Goal: Check status: Check status

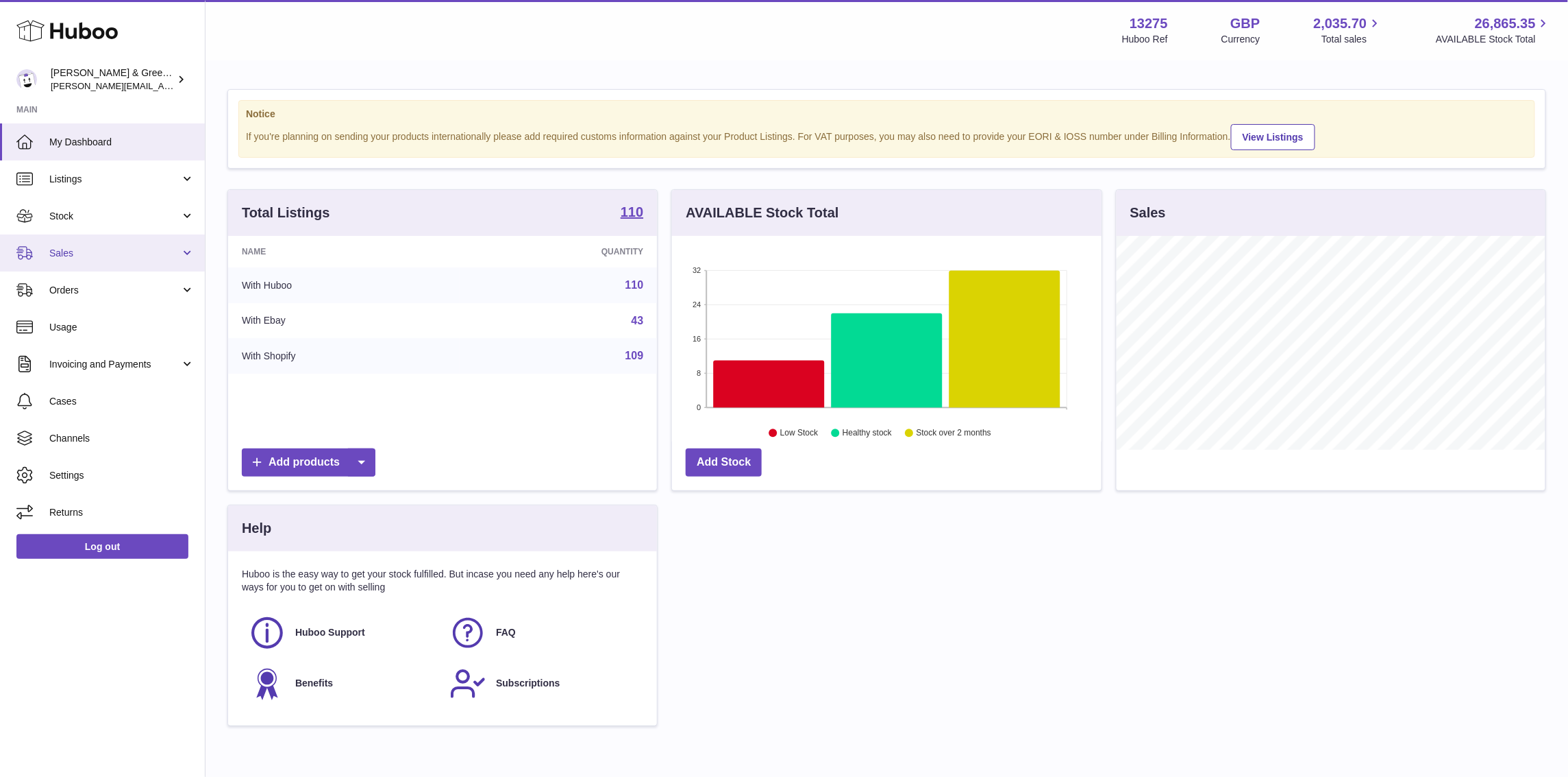
click at [158, 254] on span "Sales" at bounding box center [115, 253] width 131 height 13
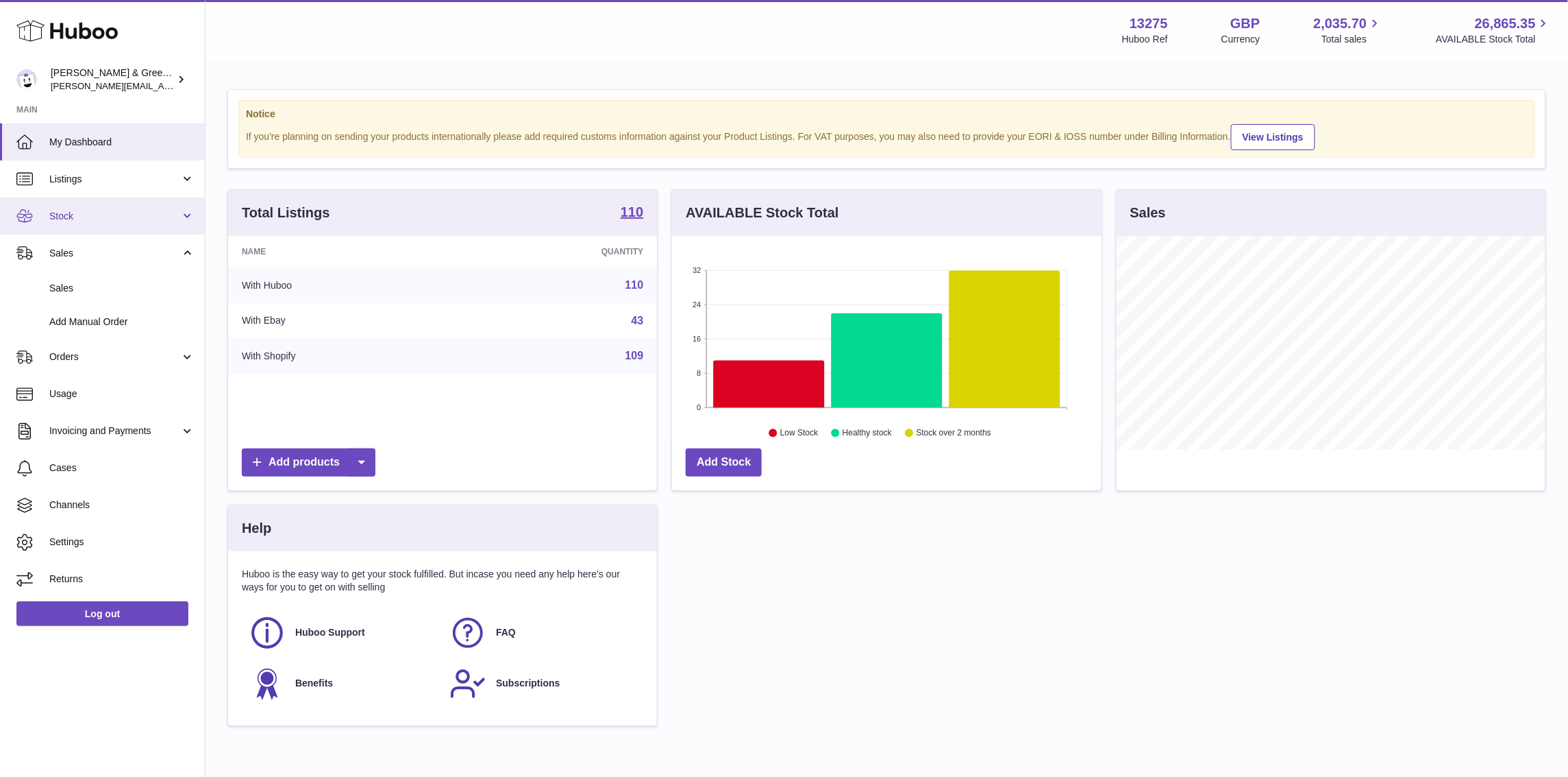
click at [165, 229] on link "Stock" at bounding box center [102, 216] width 205 height 37
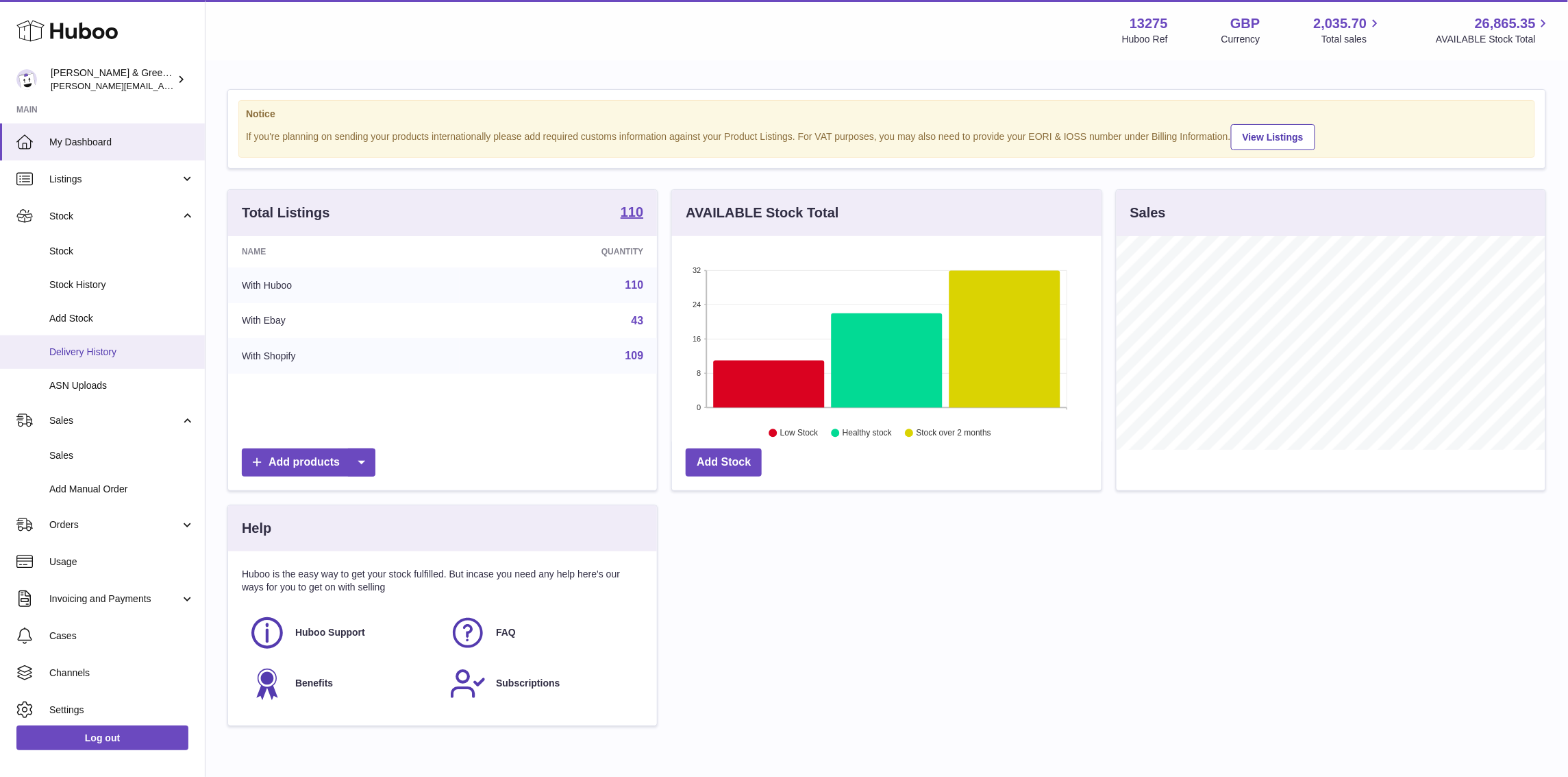
click at [124, 354] on span "Delivery History" at bounding box center [122, 352] width 146 height 13
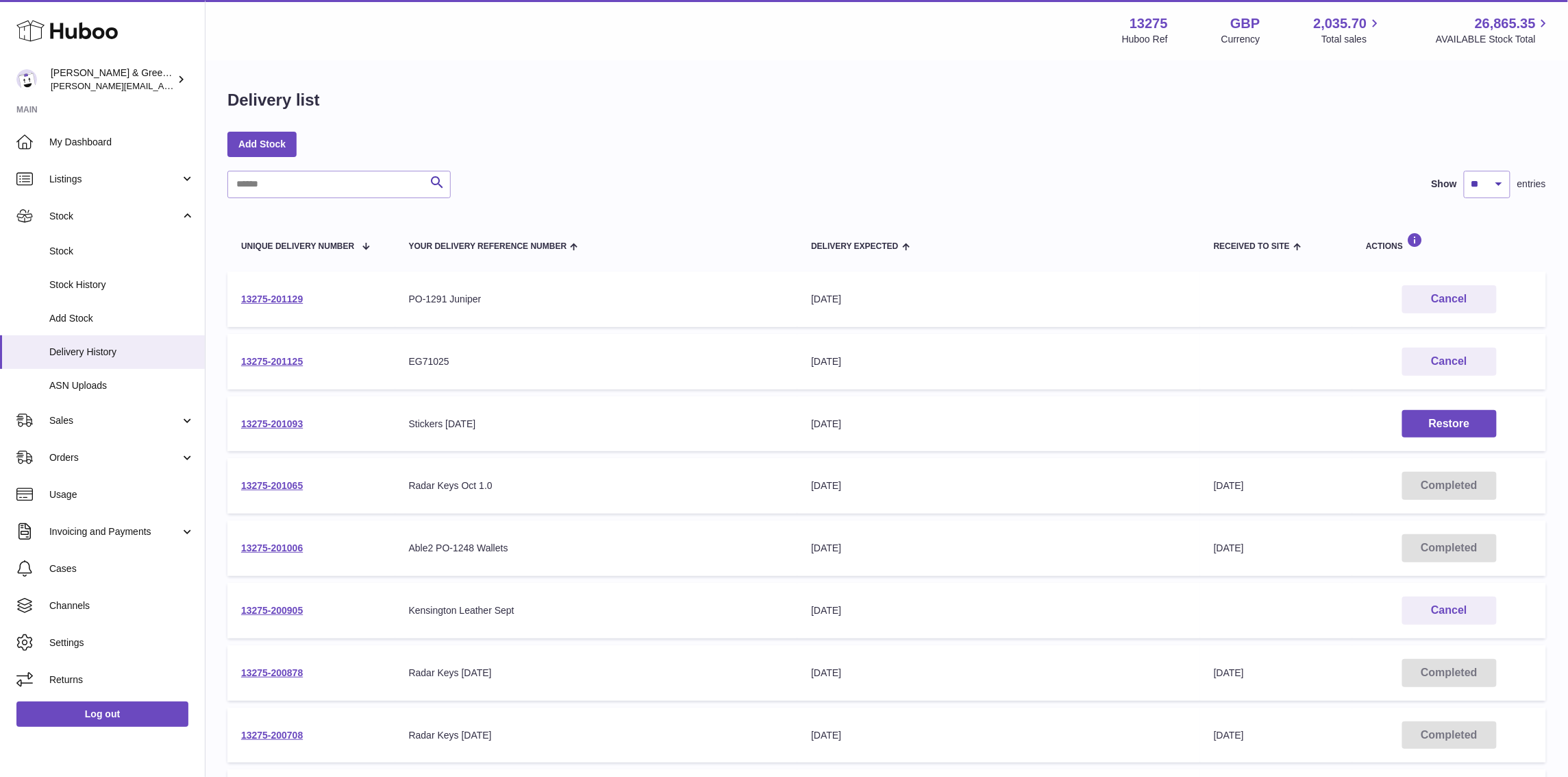
click at [1265, 129] on div "Delivery list Add Stock Search Show ** ** ** *** entries Unique Delivery Number…" at bounding box center [887, 509] width 1362 height 894
click at [298, 358] on link "13275-201125" at bounding box center [272, 361] width 62 height 11
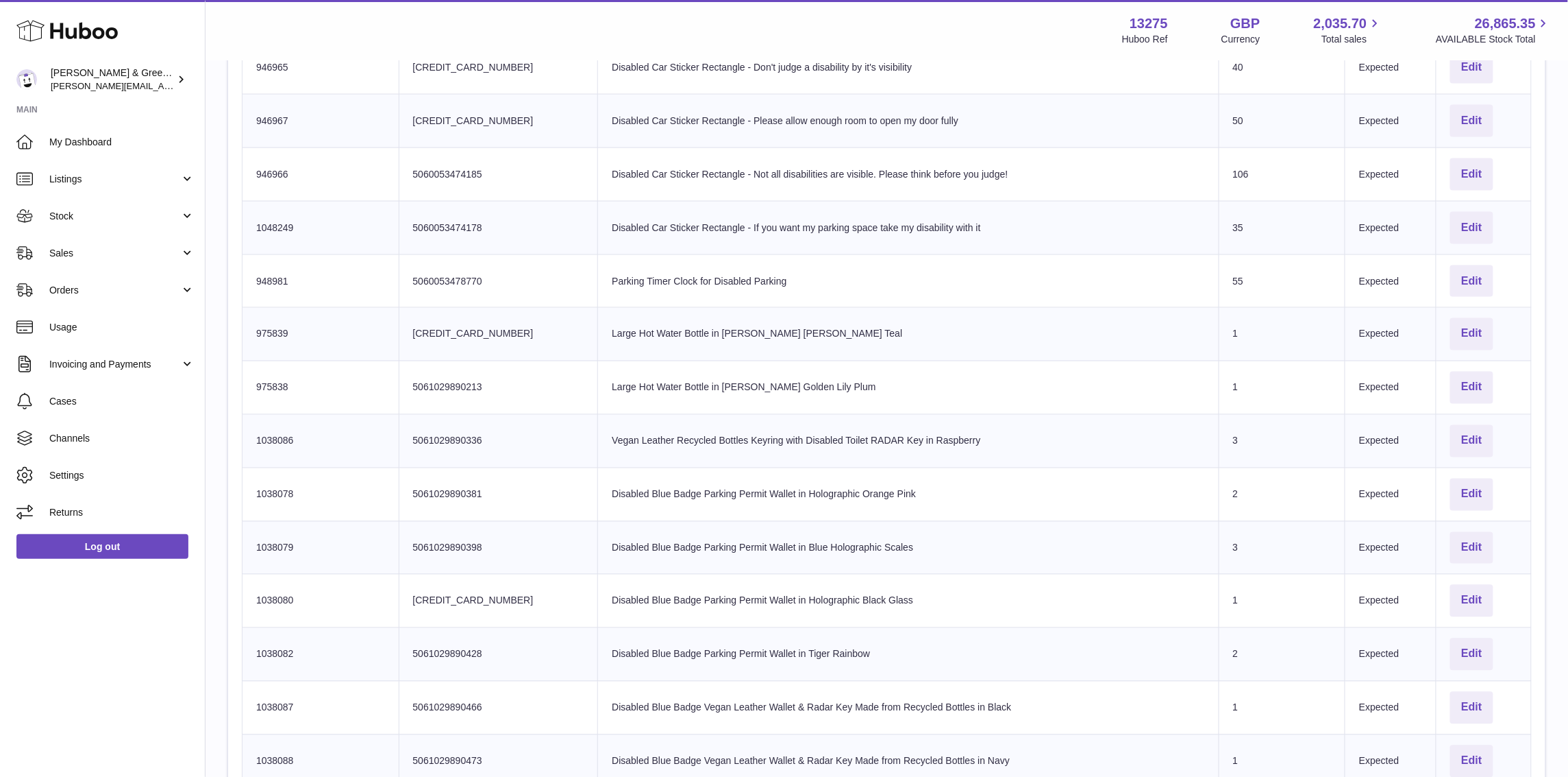
scroll to position [309, 0]
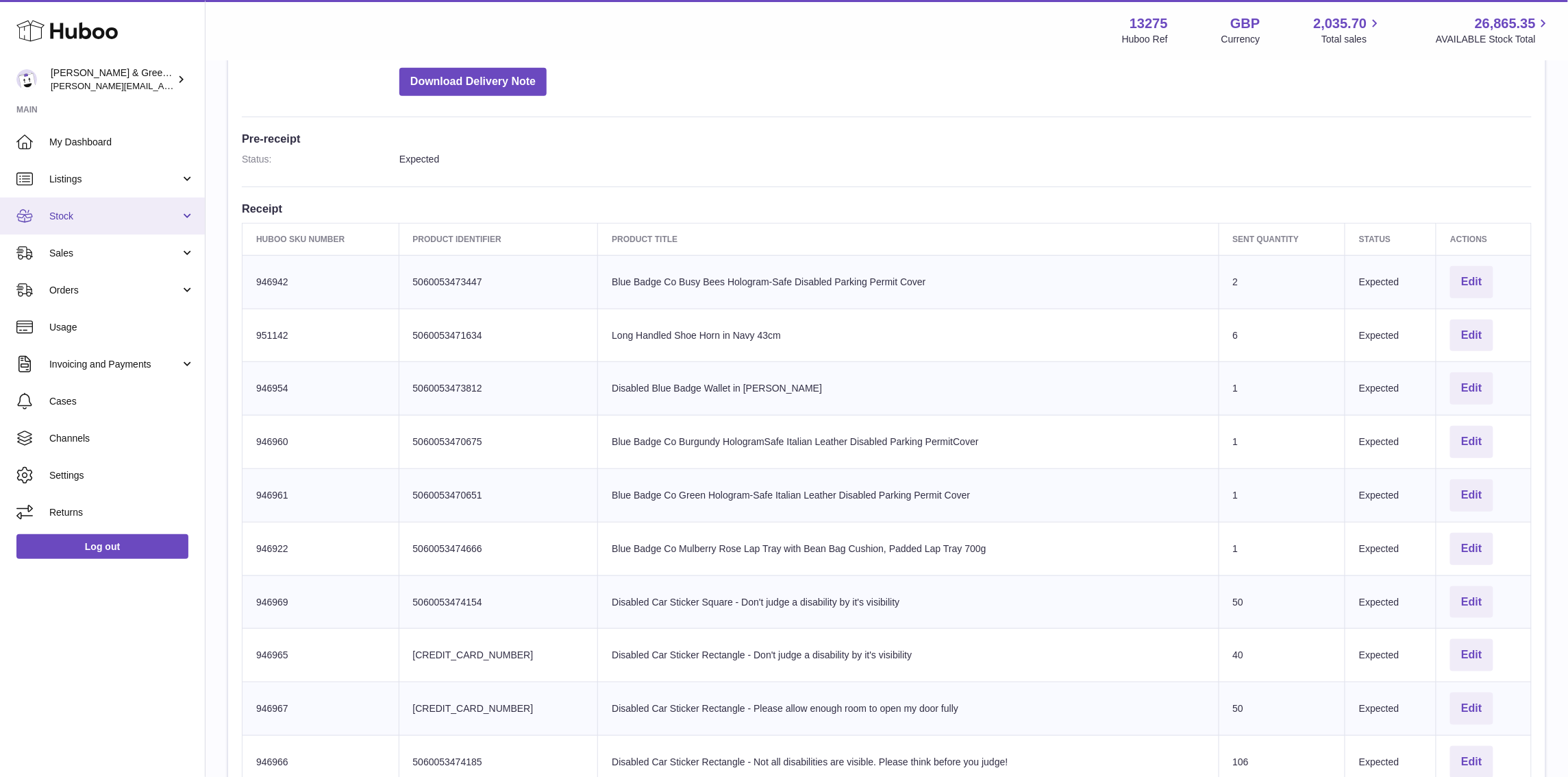
click at [148, 210] on span "Stock" at bounding box center [115, 217] width 131 height 13
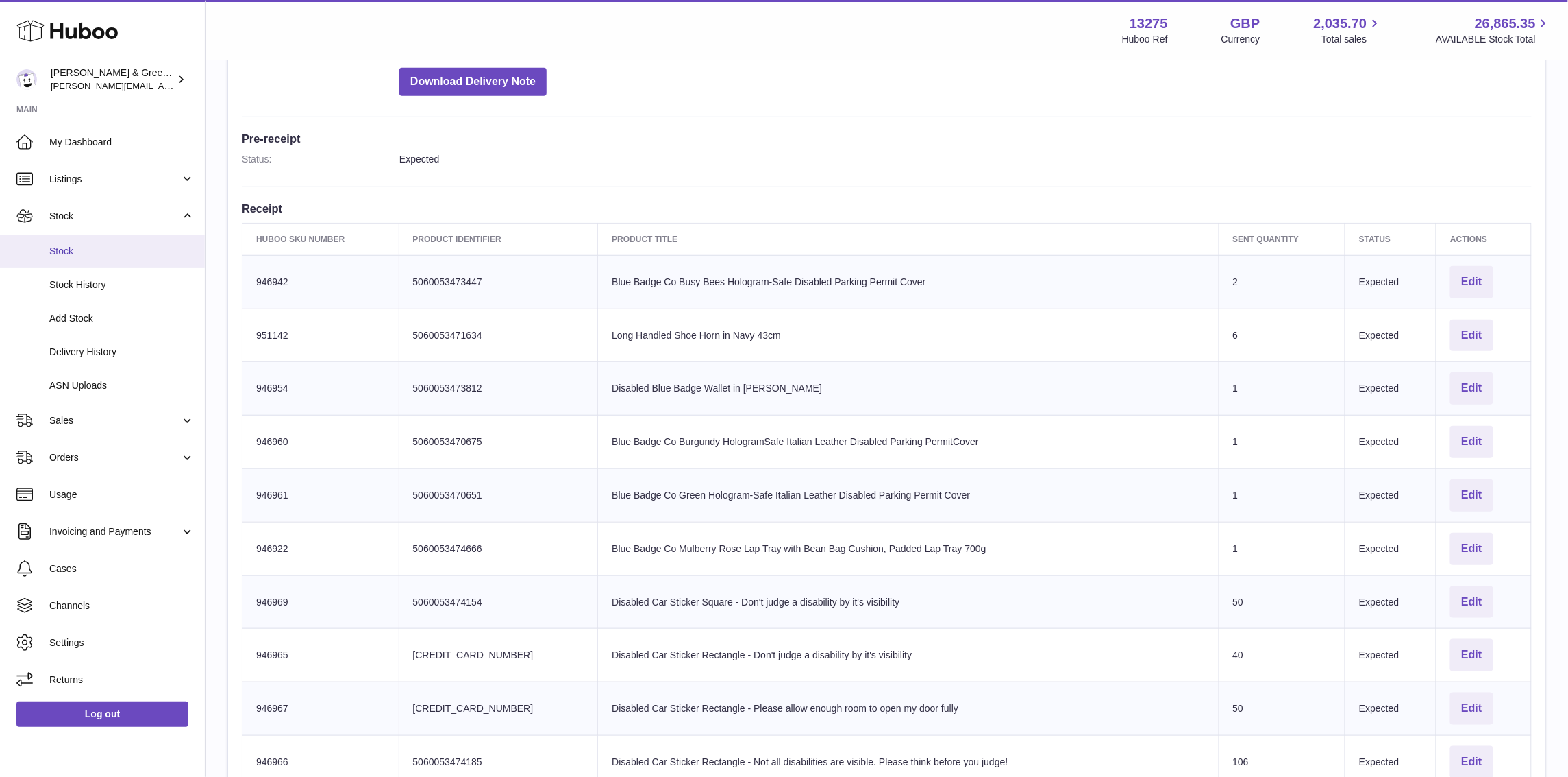
click at [132, 240] on link "Stock" at bounding box center [102, 251] width 205 height 34
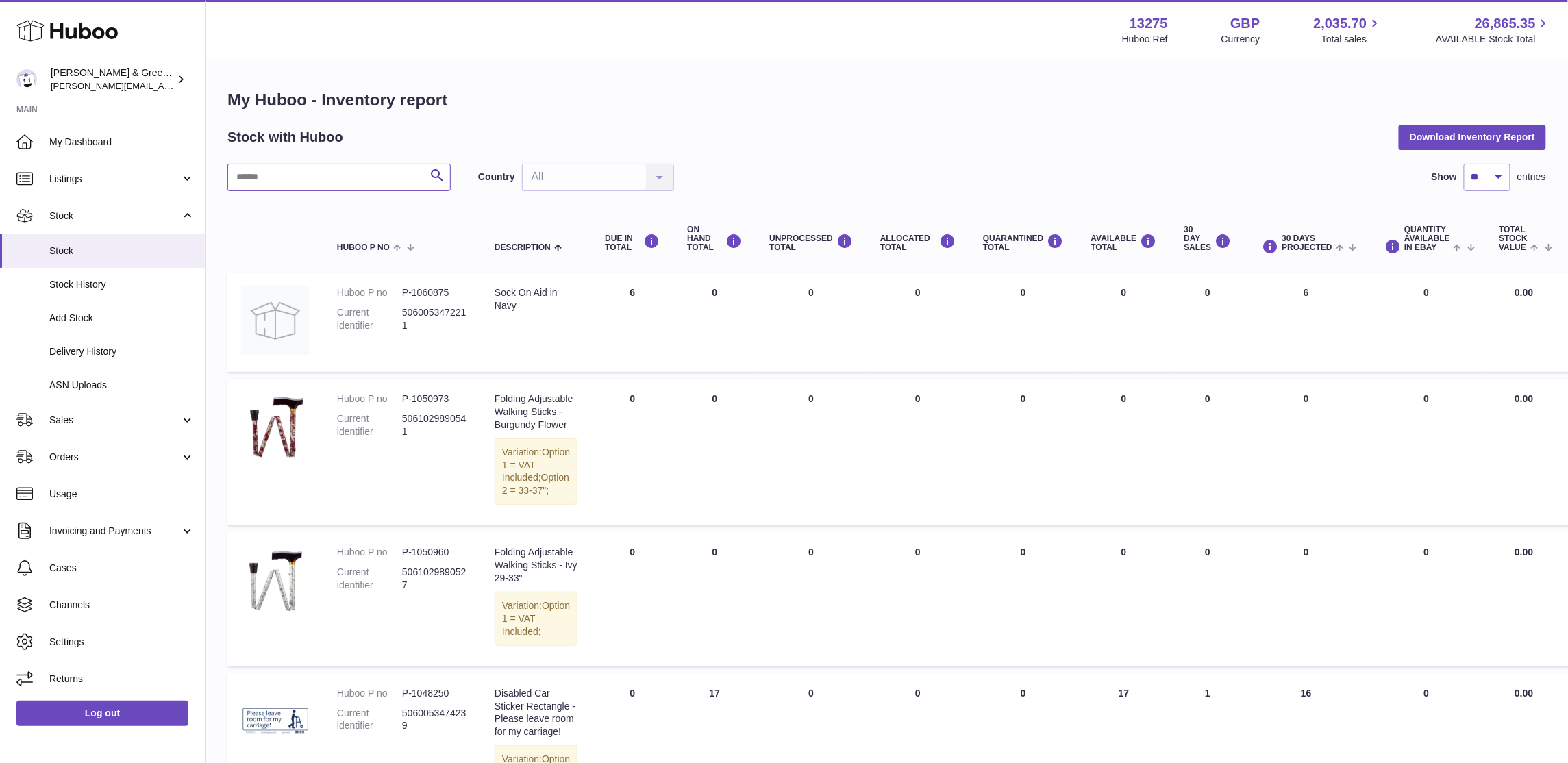
click at [336, 178] on input "text" at bounding box center [339, 177] width 224 height 27
type input "****"
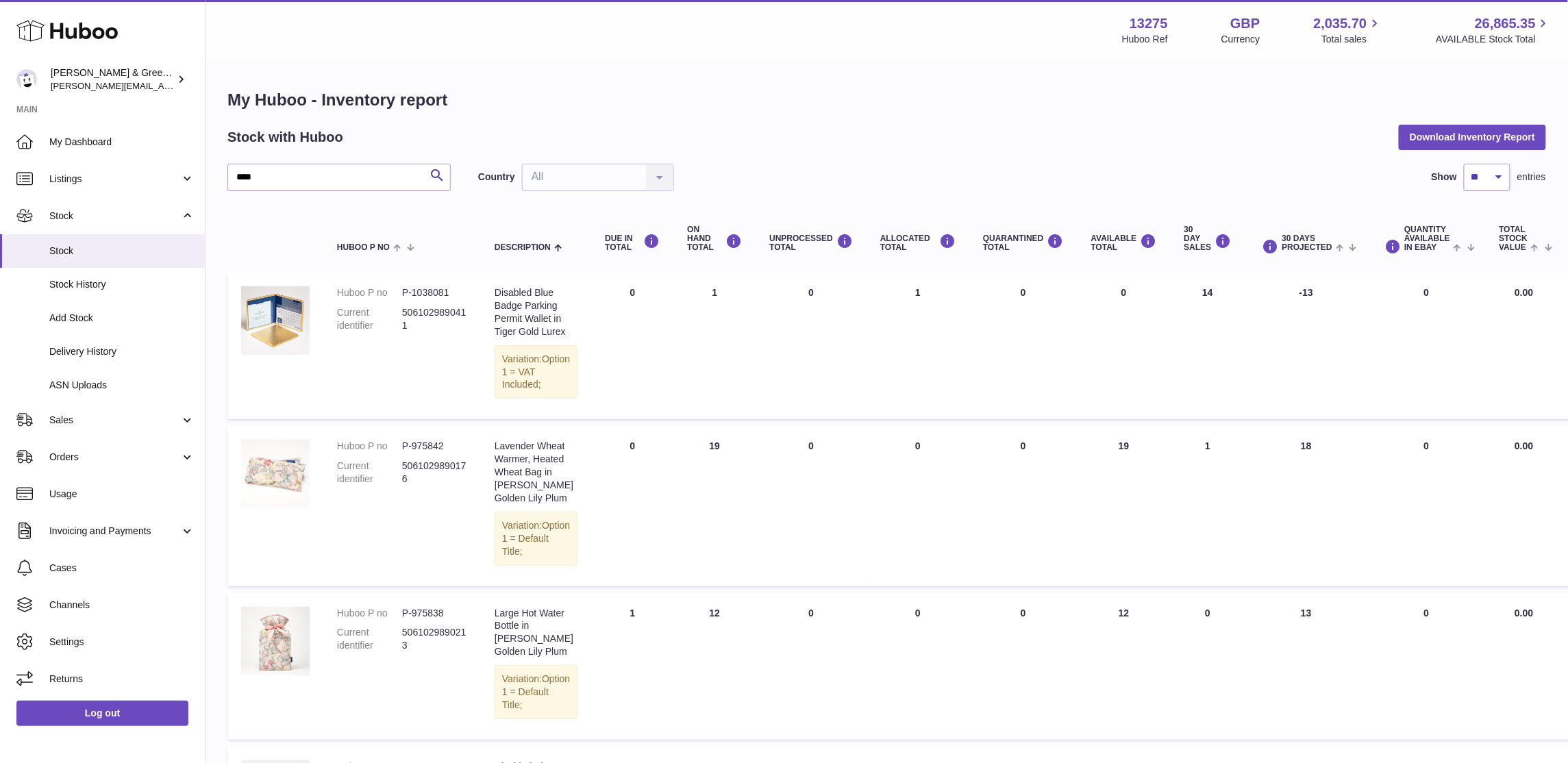
click at [1273, 149] on div "Stock with Huboo Download Inventory Report" at bounding box center [887, 136] width 1319 height 25
click at [85, 346] on span "Delivery History" at bounding box center [122, 352] width 146 height 13
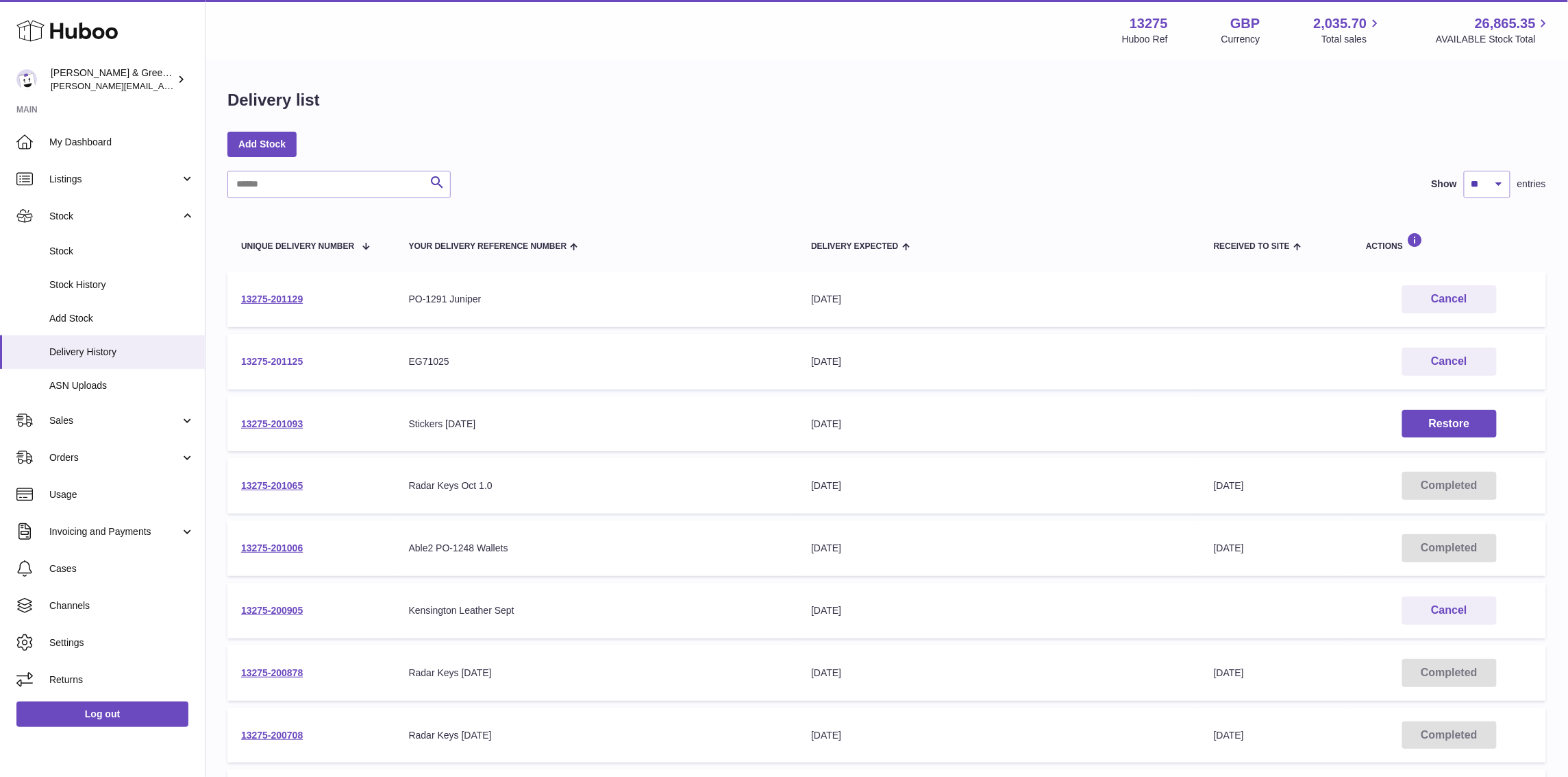
click at [288, 359] on link "13275-201125" at bounding box center [272, 361] width 62 height 11
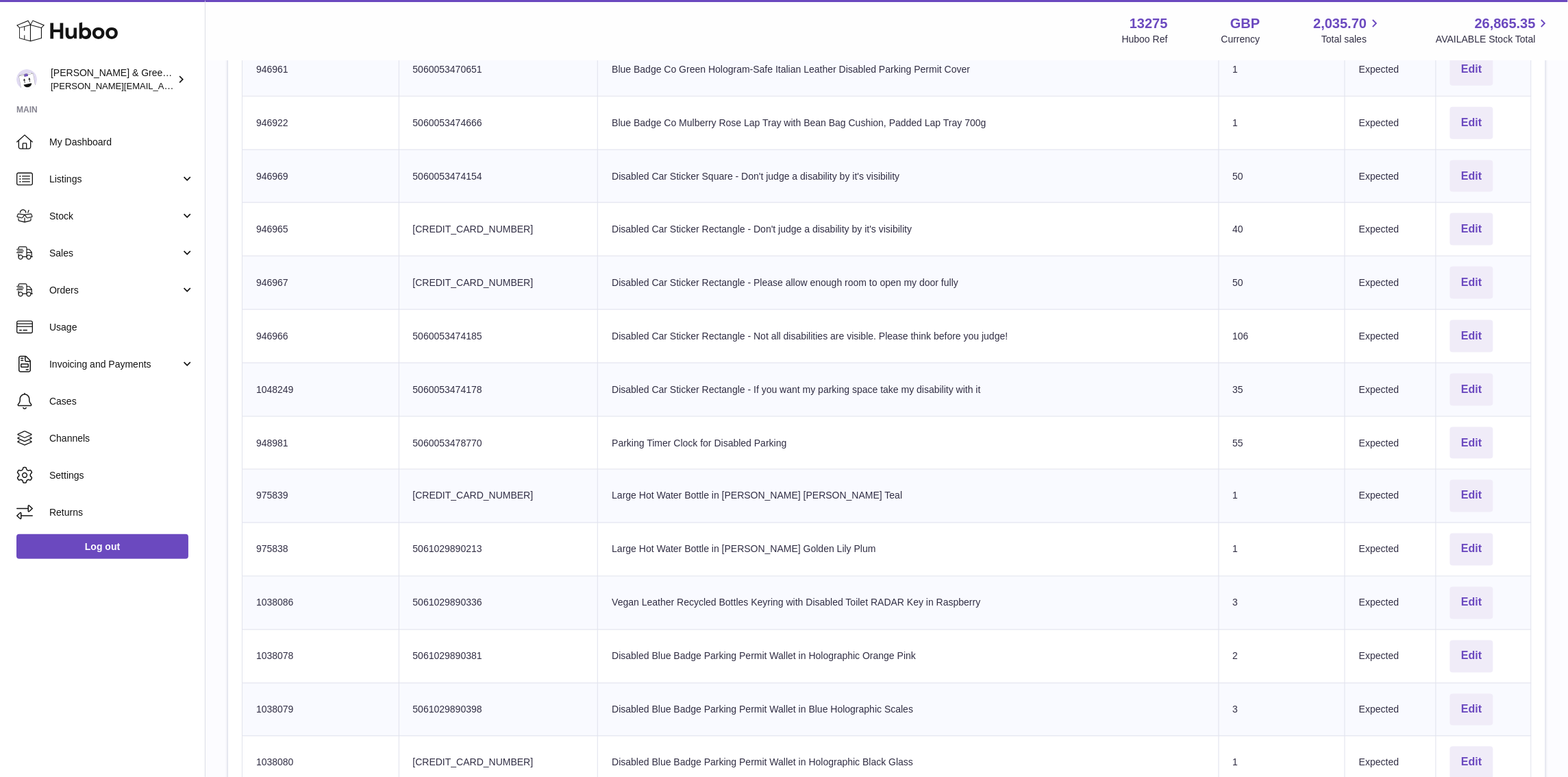
scroll to position [429, 0]
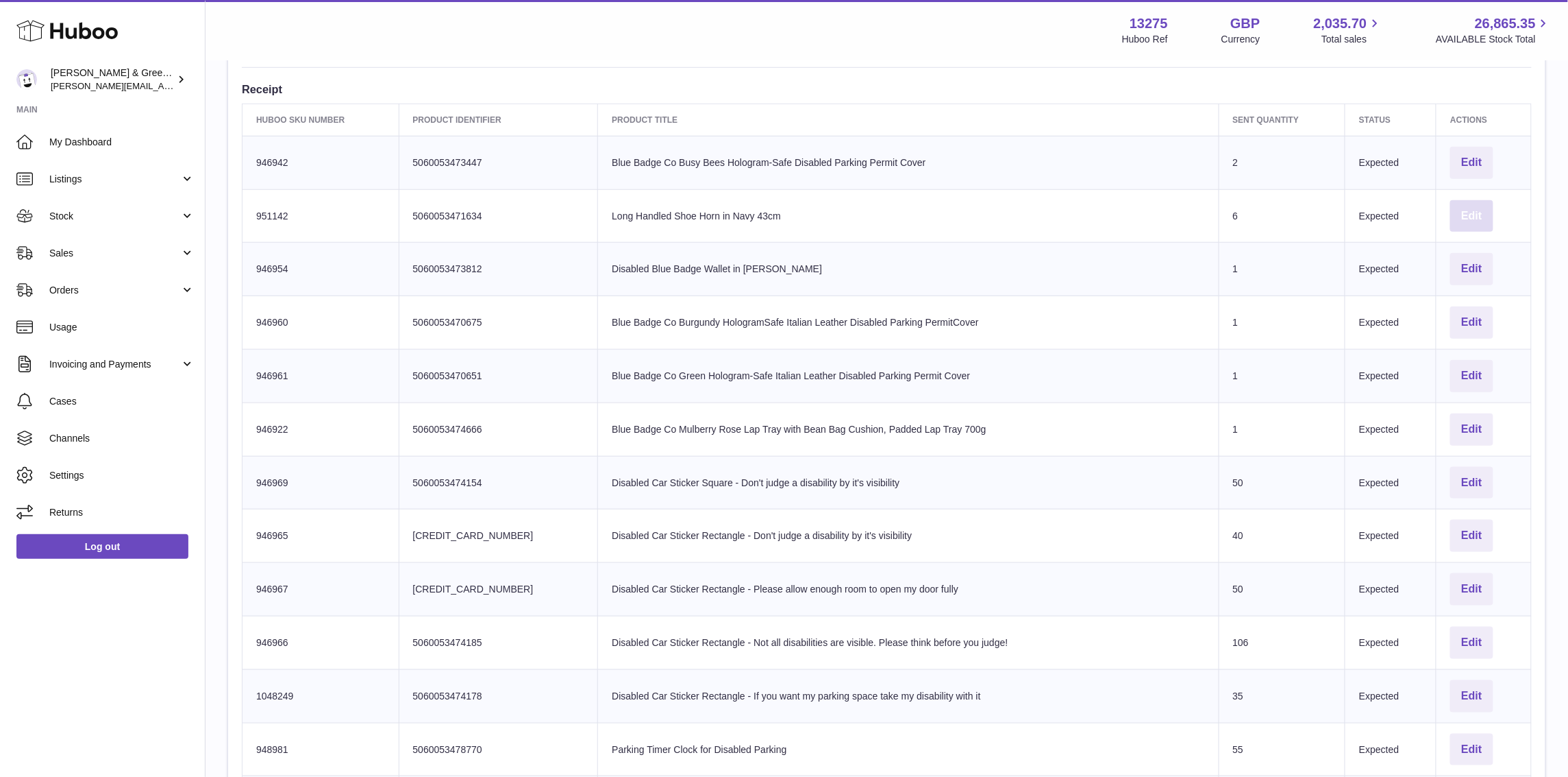
click at [1483, 218] on button "Edit" at bounding box center [1472, 216] width 43 height 32
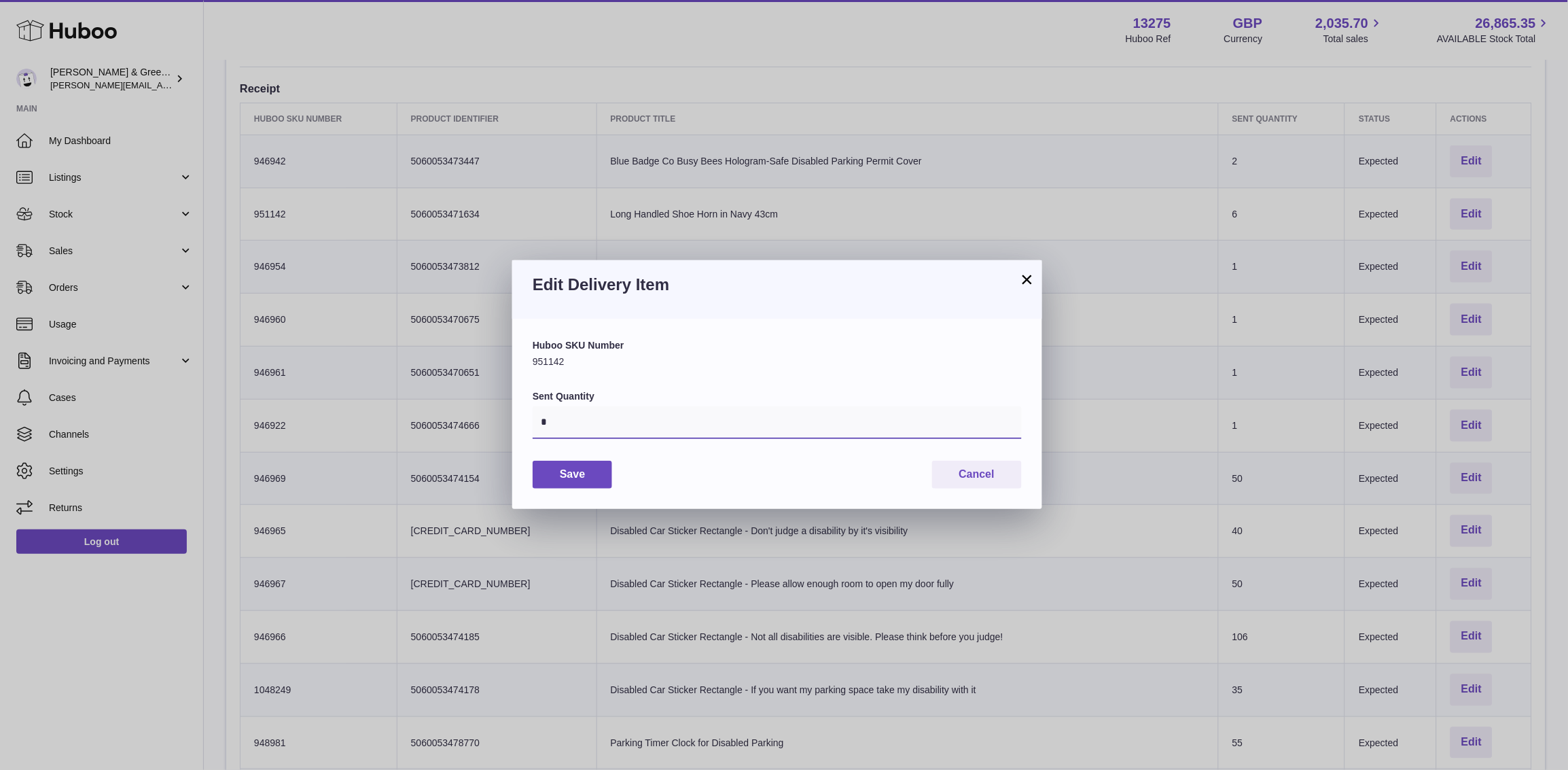
drag, startPoint x: 573, startPoint y: 427, endPoint x: 472, endPoint y: 426, distance: 101.0
click at [472, 426] on div "× Edit Delivery Item Huboo SKU Number 951142 Sent Quantity * Save Cancel" at bounding box center [784, 385] width 1568 height 770
type input "*"
click at [590, 481] on button "Save" at bounding box center [573, 474] width 79 height 28
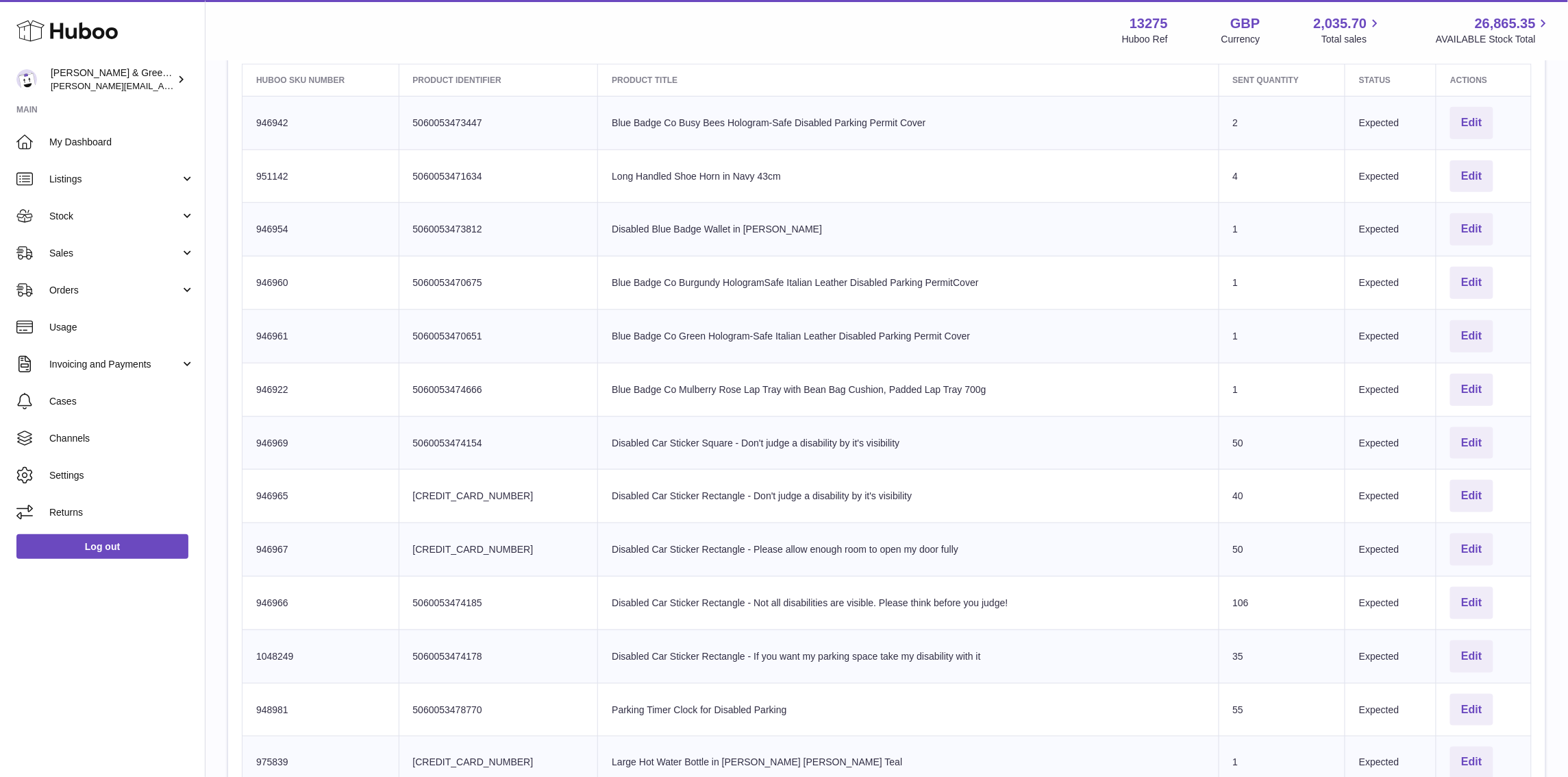
scroll to position [1057, 0]
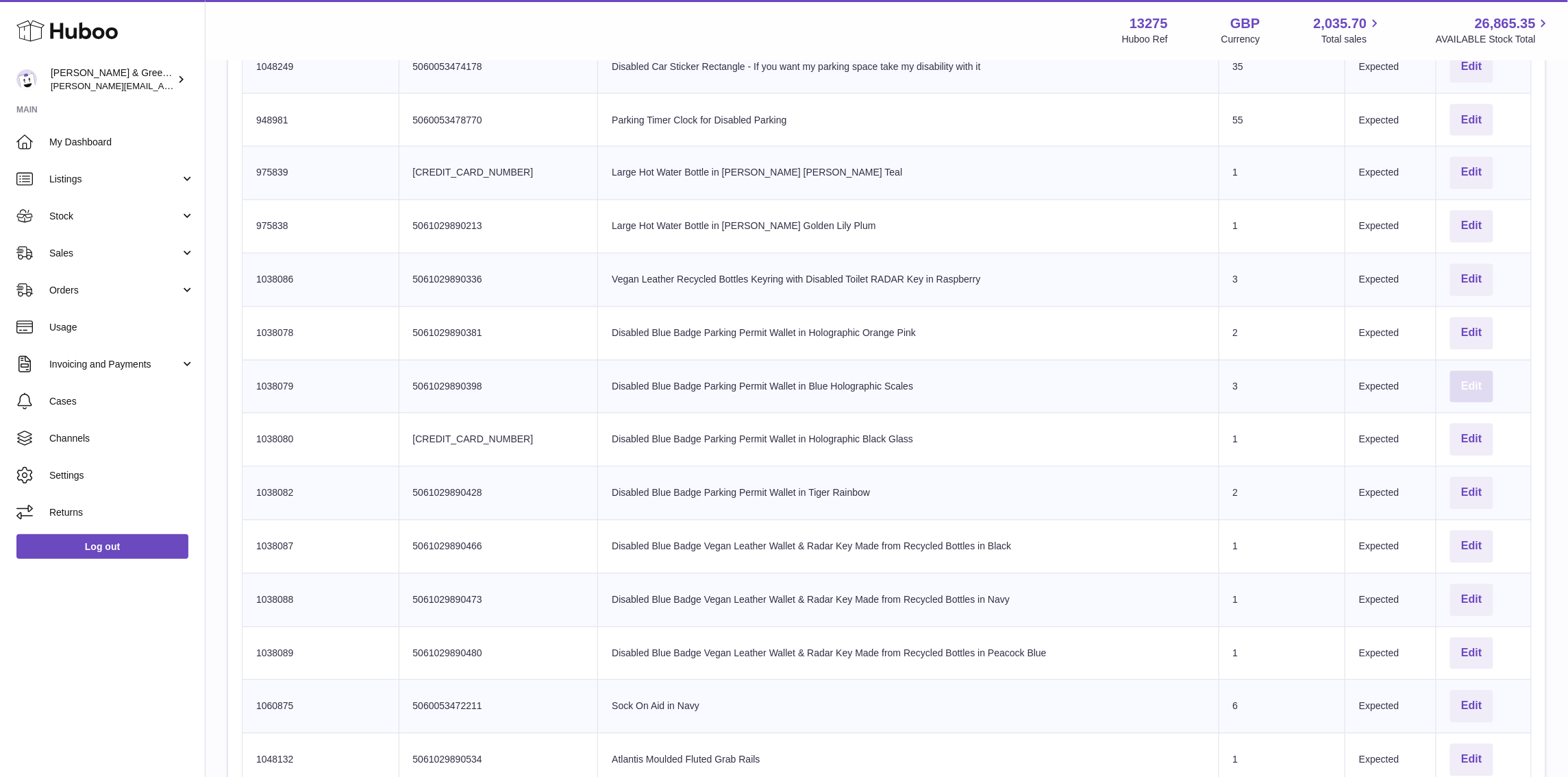
click at [1462, 388] on button "Edit" at bounding box center [1472, 387] width 43 height 32
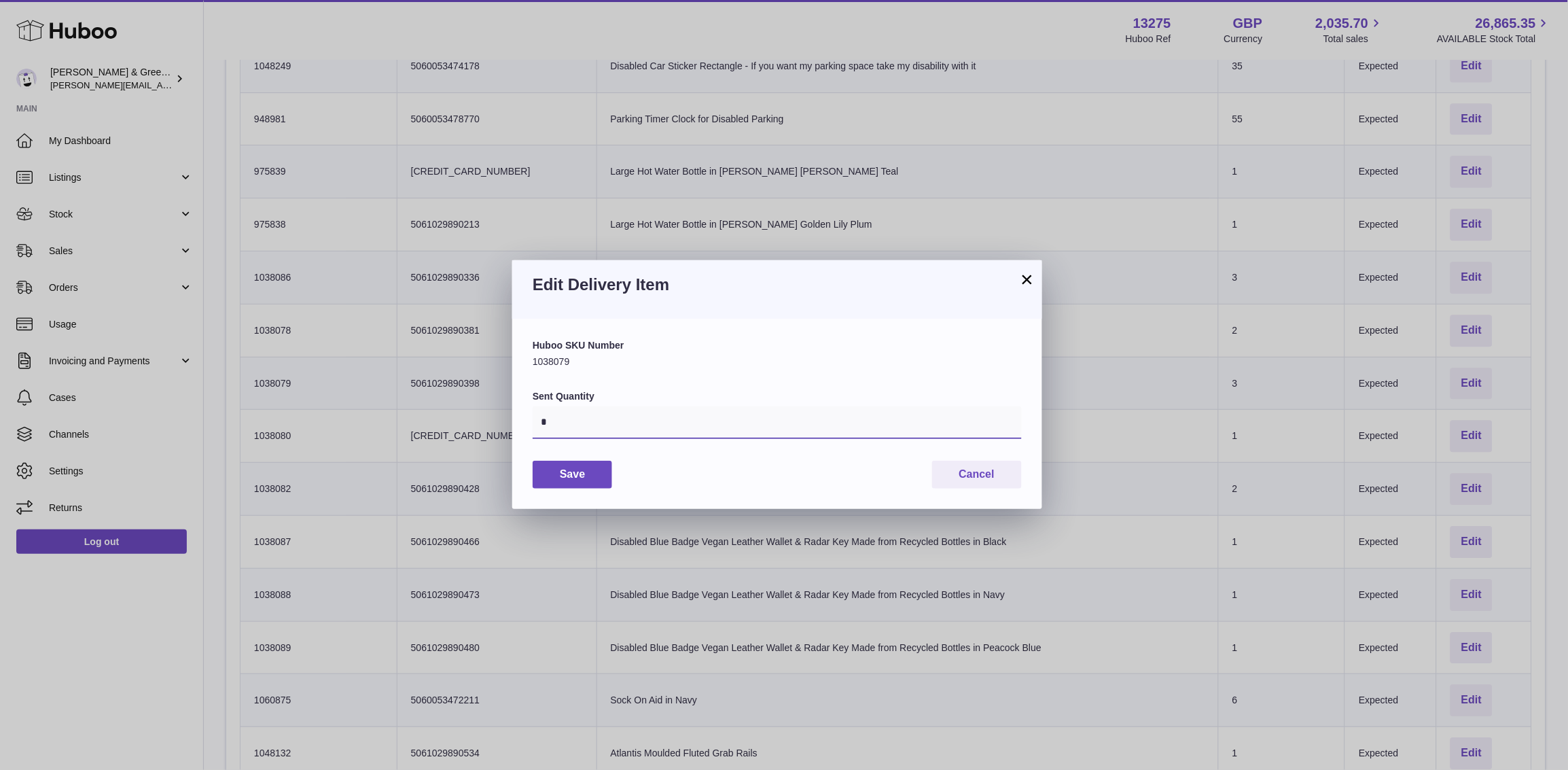
drag, startPoint x: 496, startPoint y: 426, endPoint x: 527, endPoint y: 431, distance: 31.4
click at [494, 426] on div "× Edit Delivery Item Huboo SKU Number 1038079 Sent Quantity * Save Cancel" at bounding box center [784, 385] width 1568 height 770
type input "*"
click at [594, 472] on button "Save" at bounding box center [573, 474] width 79 height 28
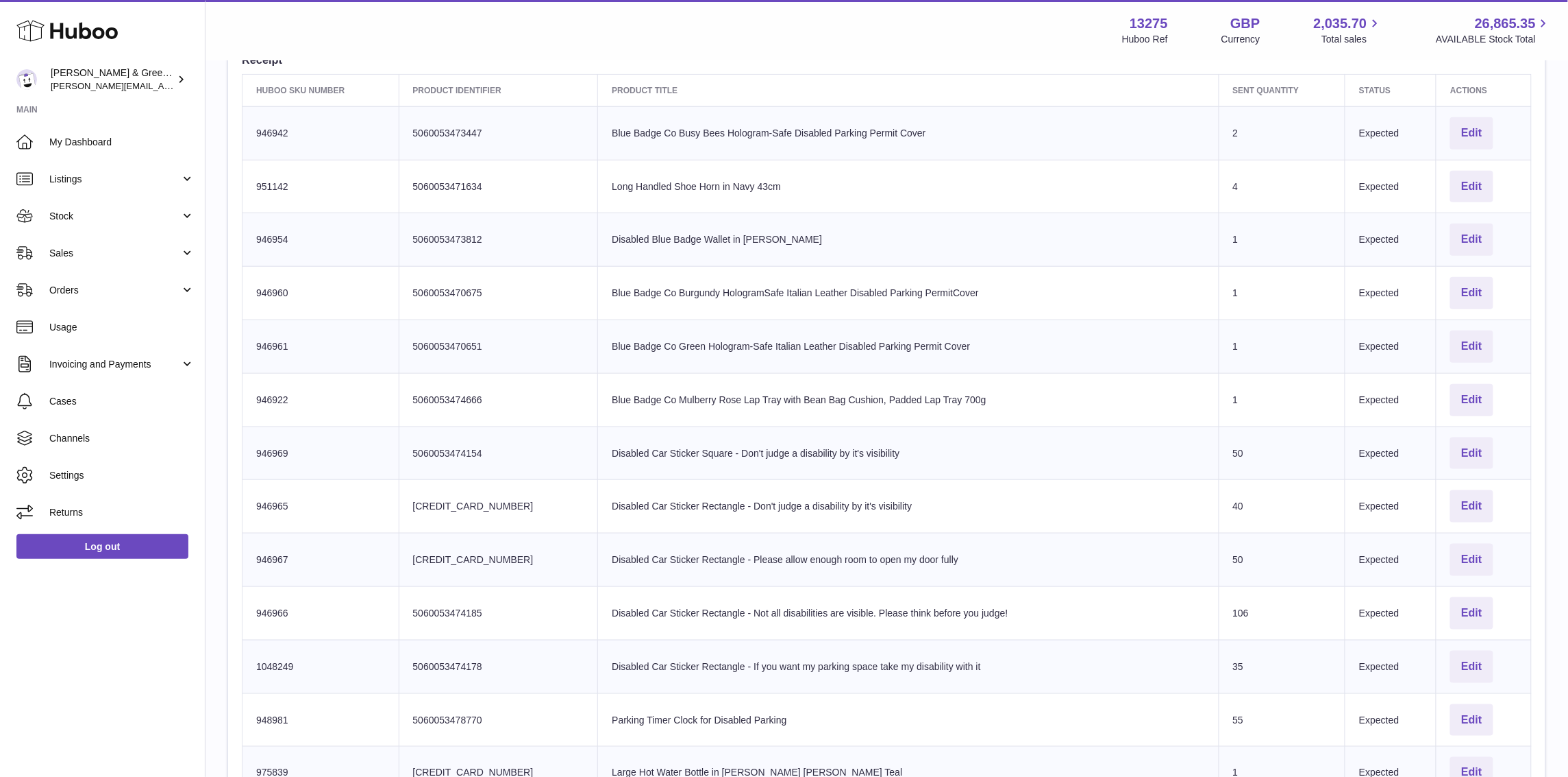
scroll to position [1004, 0]
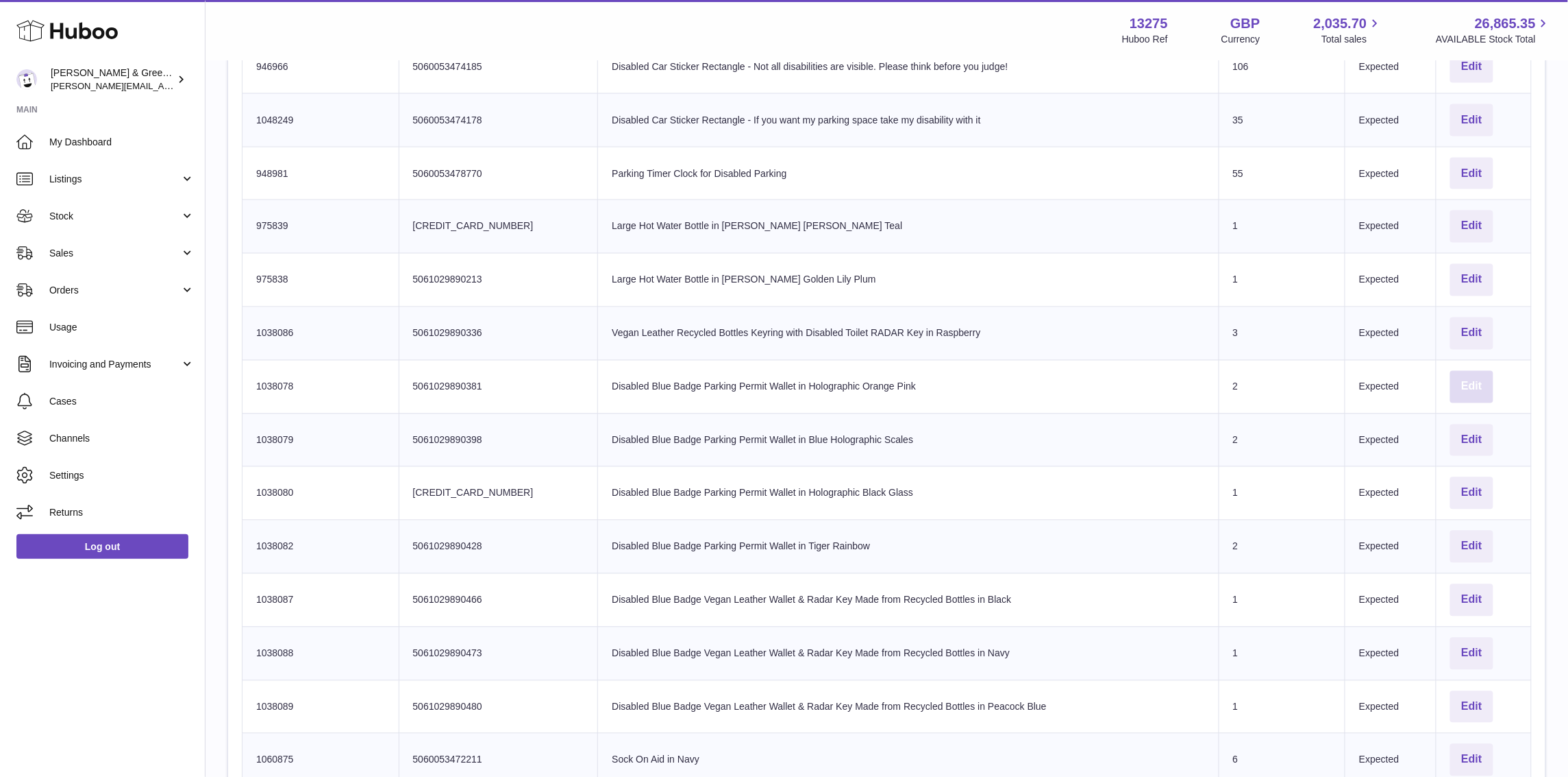
click at [1457, 388] on button "Edit" at bounding box center [1472, 387] width 43 height 32
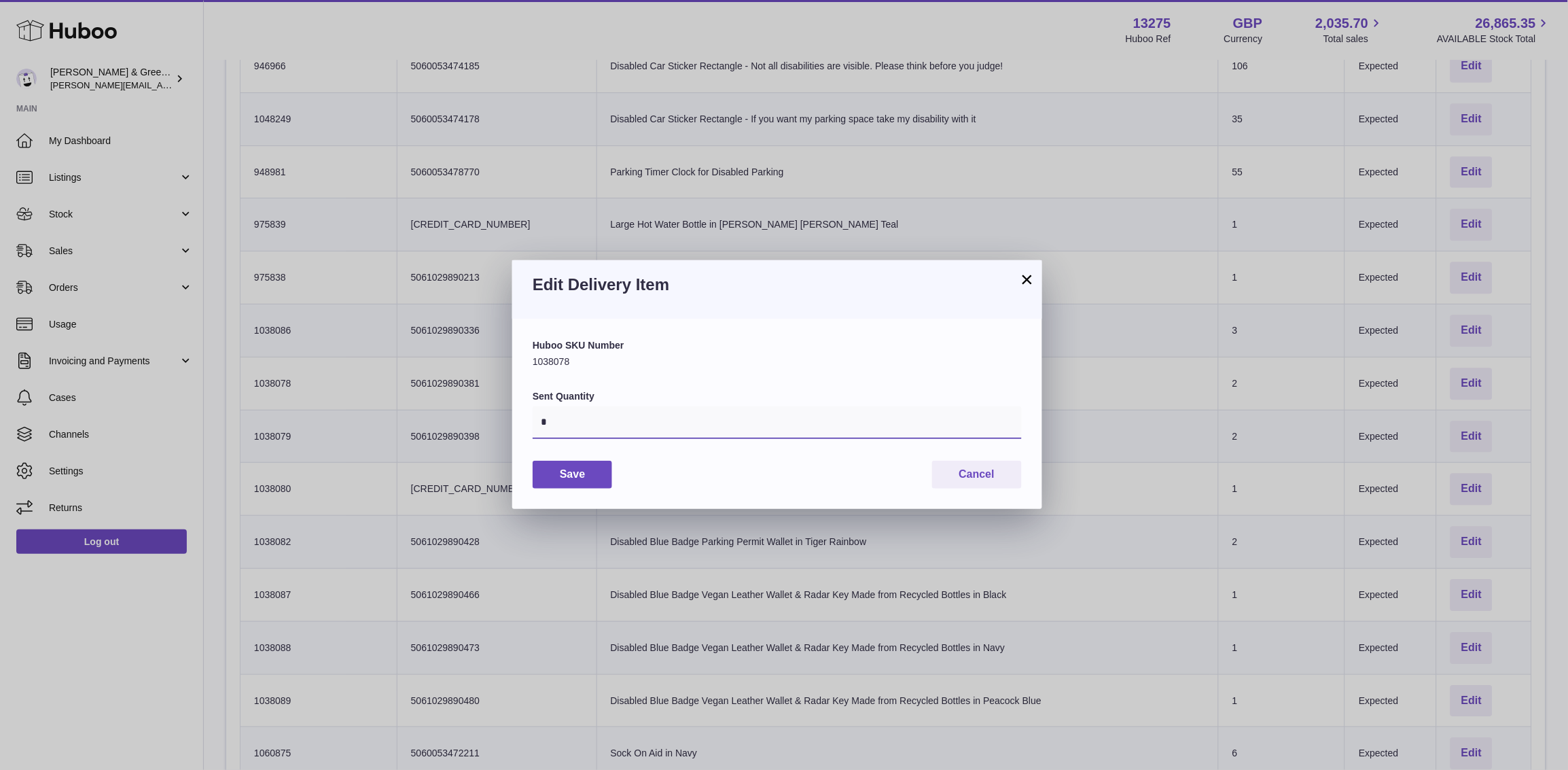
drag, startPoint x: 510, startPoint y: 428, endPoint x: 450, endPoint y: 436, distance: 60.5
click at [450, 436] on div "× Edit Delivery Item Huboo SKU Number 1038078 Sent Quantity * Save Cancel" at bounding box center [784, 385] width 1568 height 770
type input "*"
click at [566, 475] on button "Save" at bounding box center [573, 474] width 79 height 28
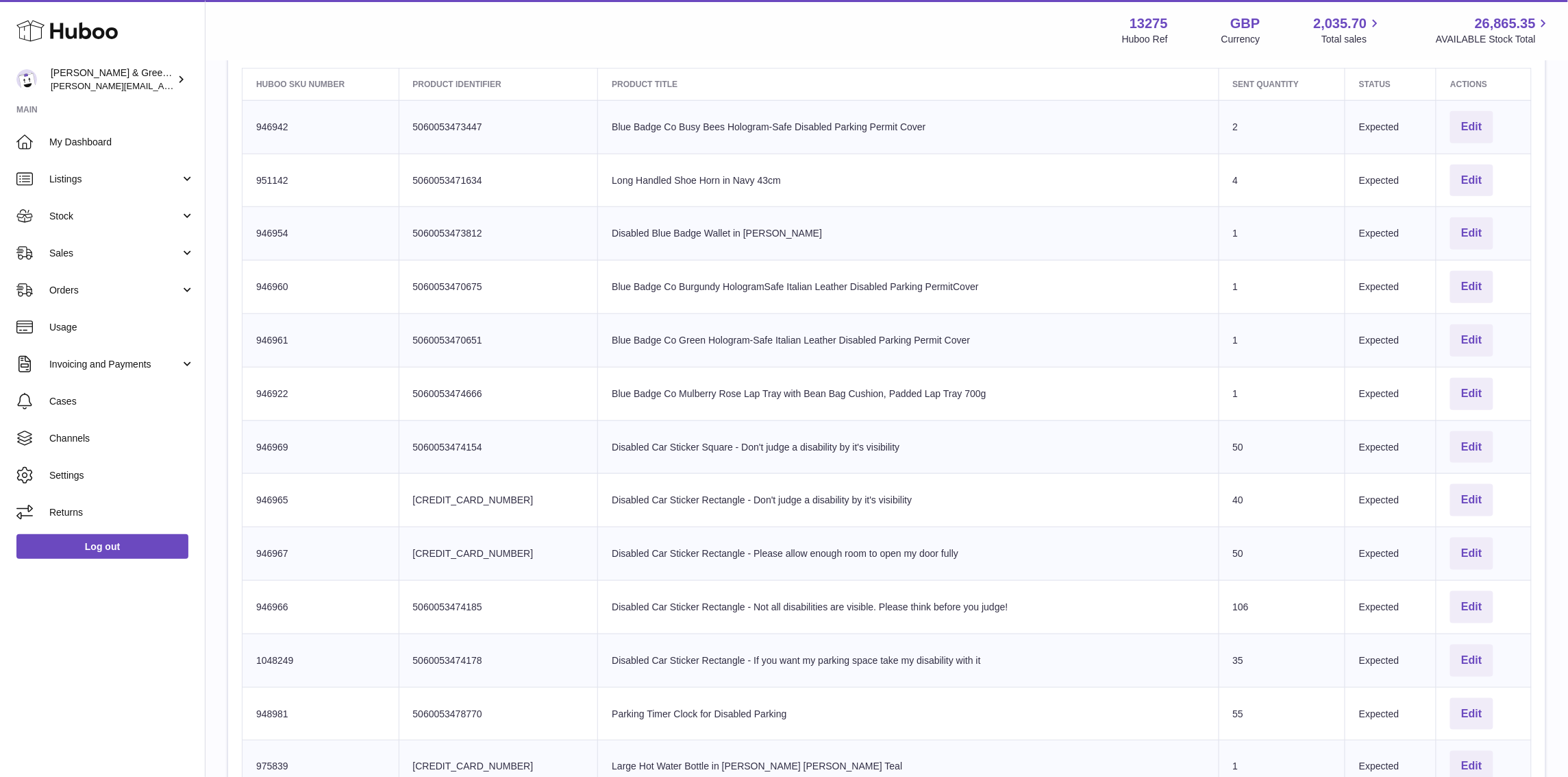
scroll to position [318, 0]
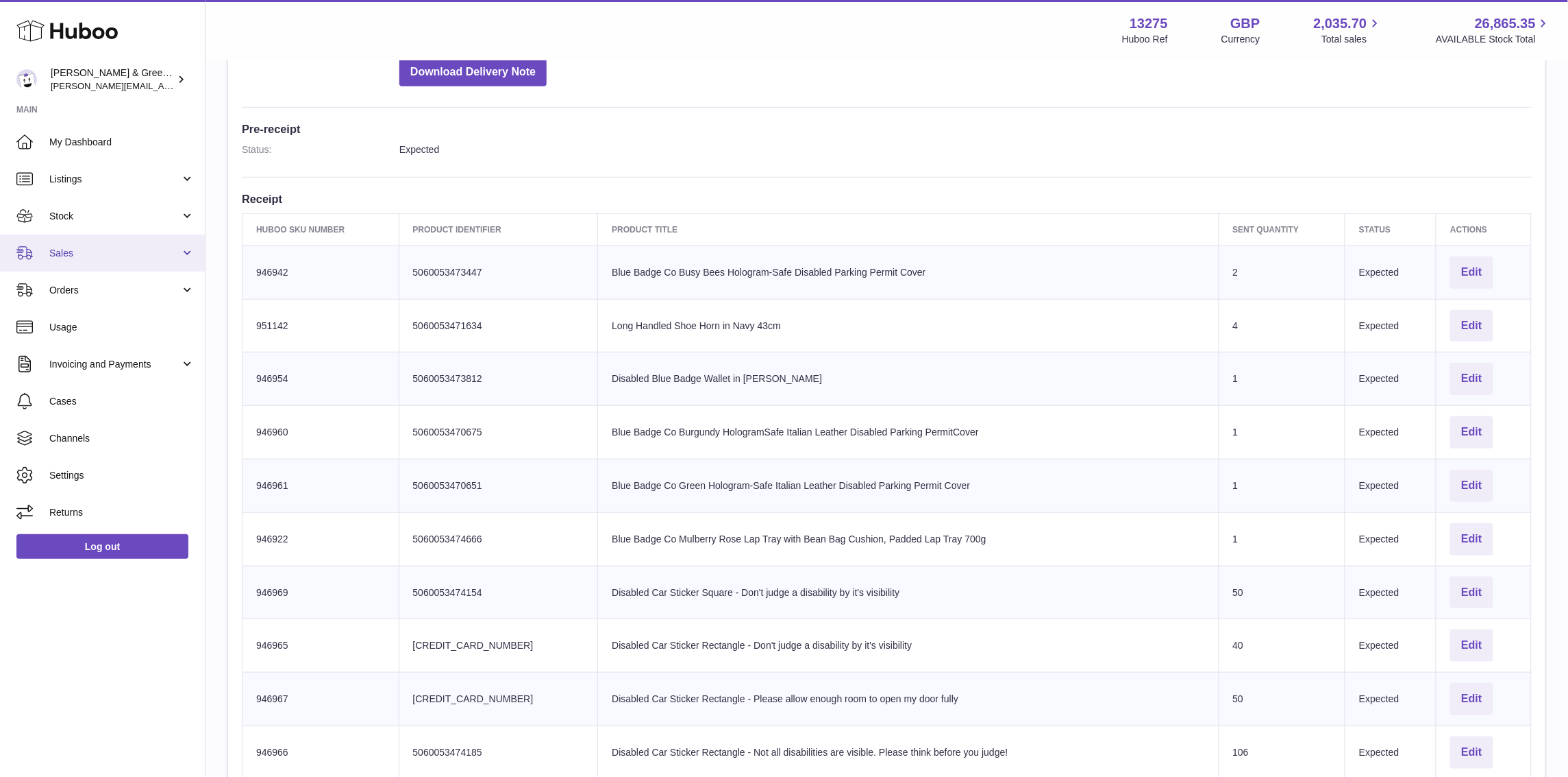
click at [116, 253] on span "Sales" at bounding box center [115, 253] width 131 height 13
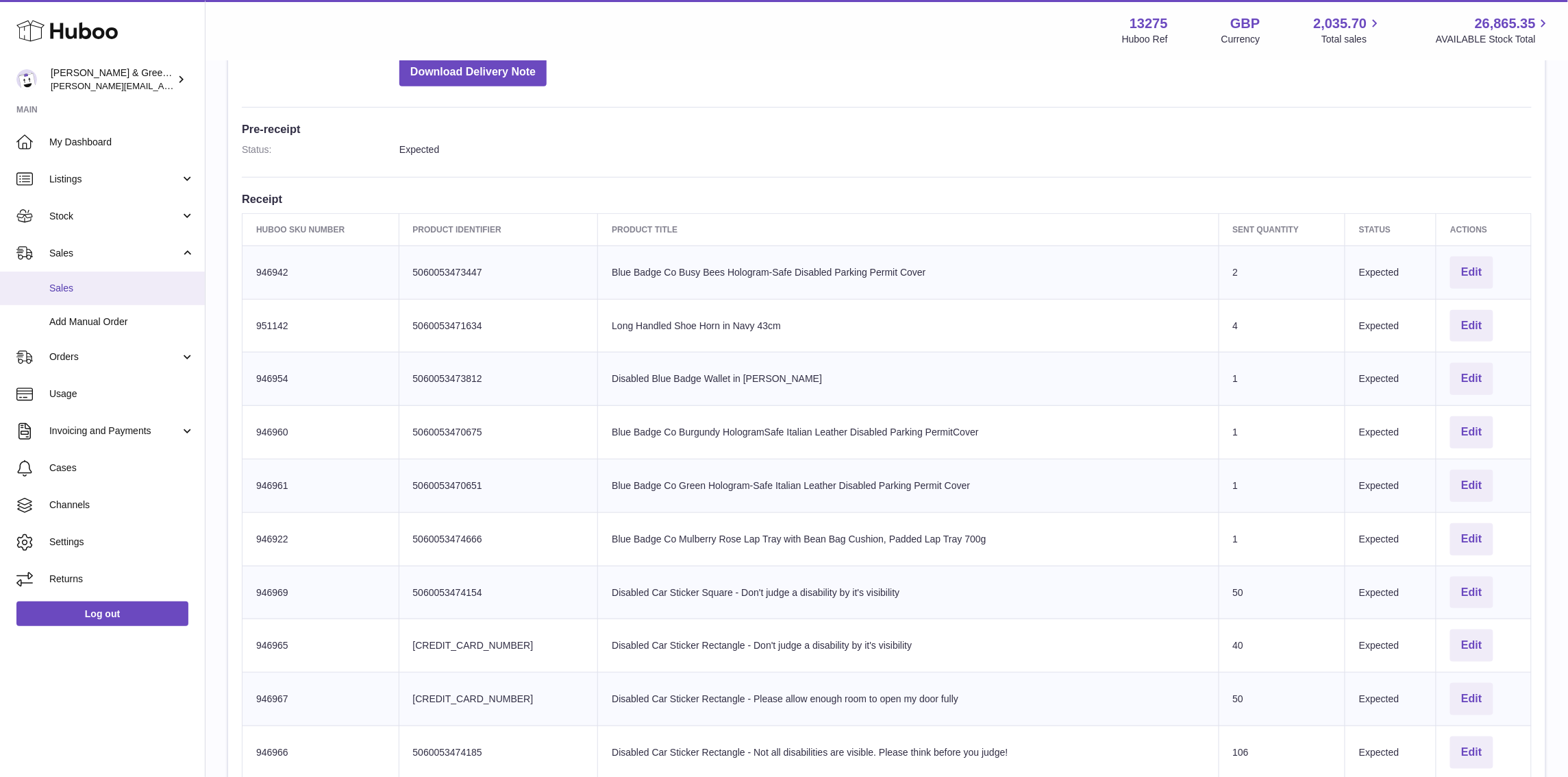
click at [121, 274] on link "Sales" at bounding box center [102, 288] width 205 height 34
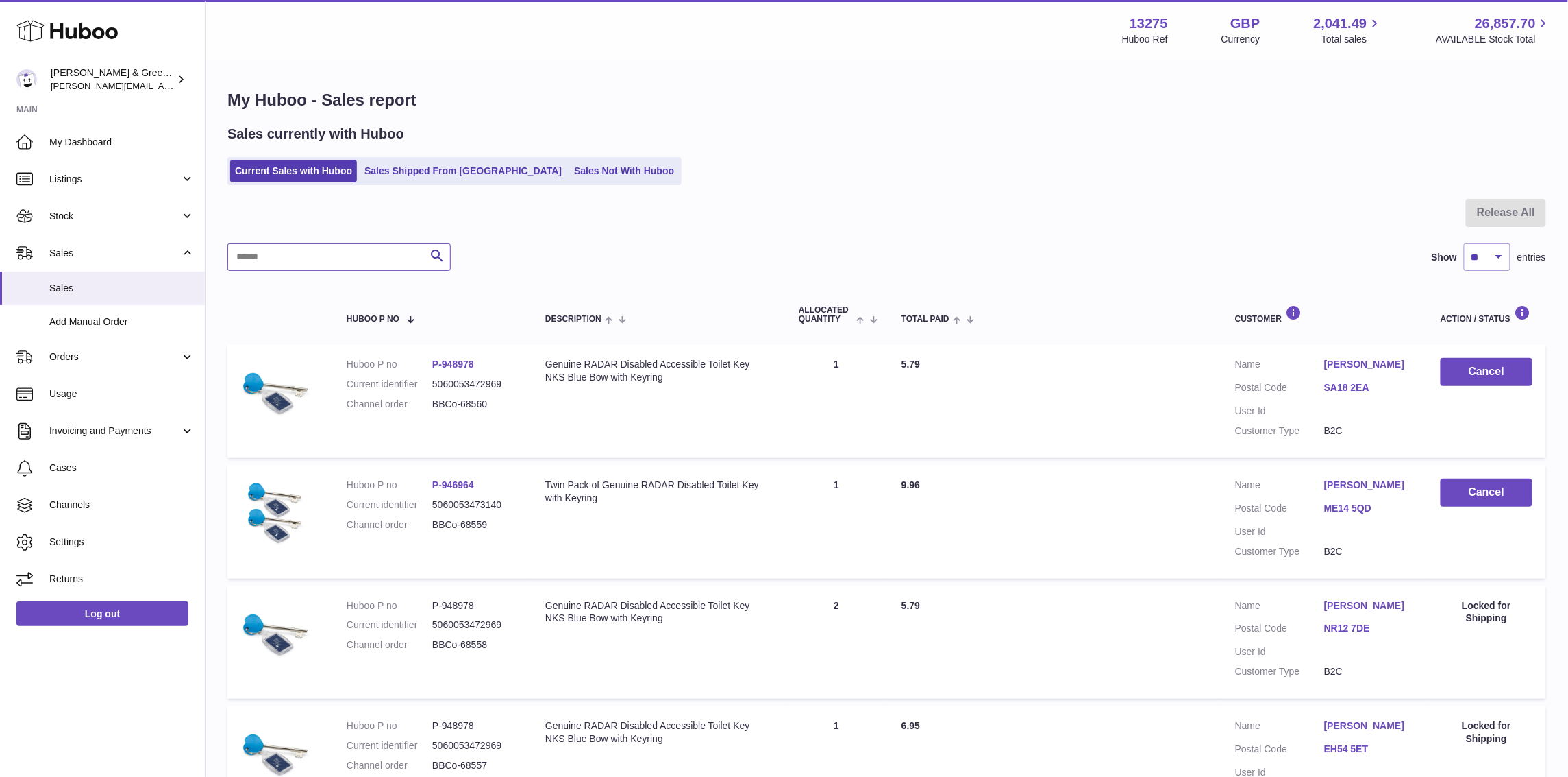
click at [337, 254] on input "text" at bounding box center [339, 257] width 224 height 27
paste input "**********"
type input "**********"
click at [355, 256] on input "text" at bounding box center [339, 257] width 224 height 27
paste input "**********"
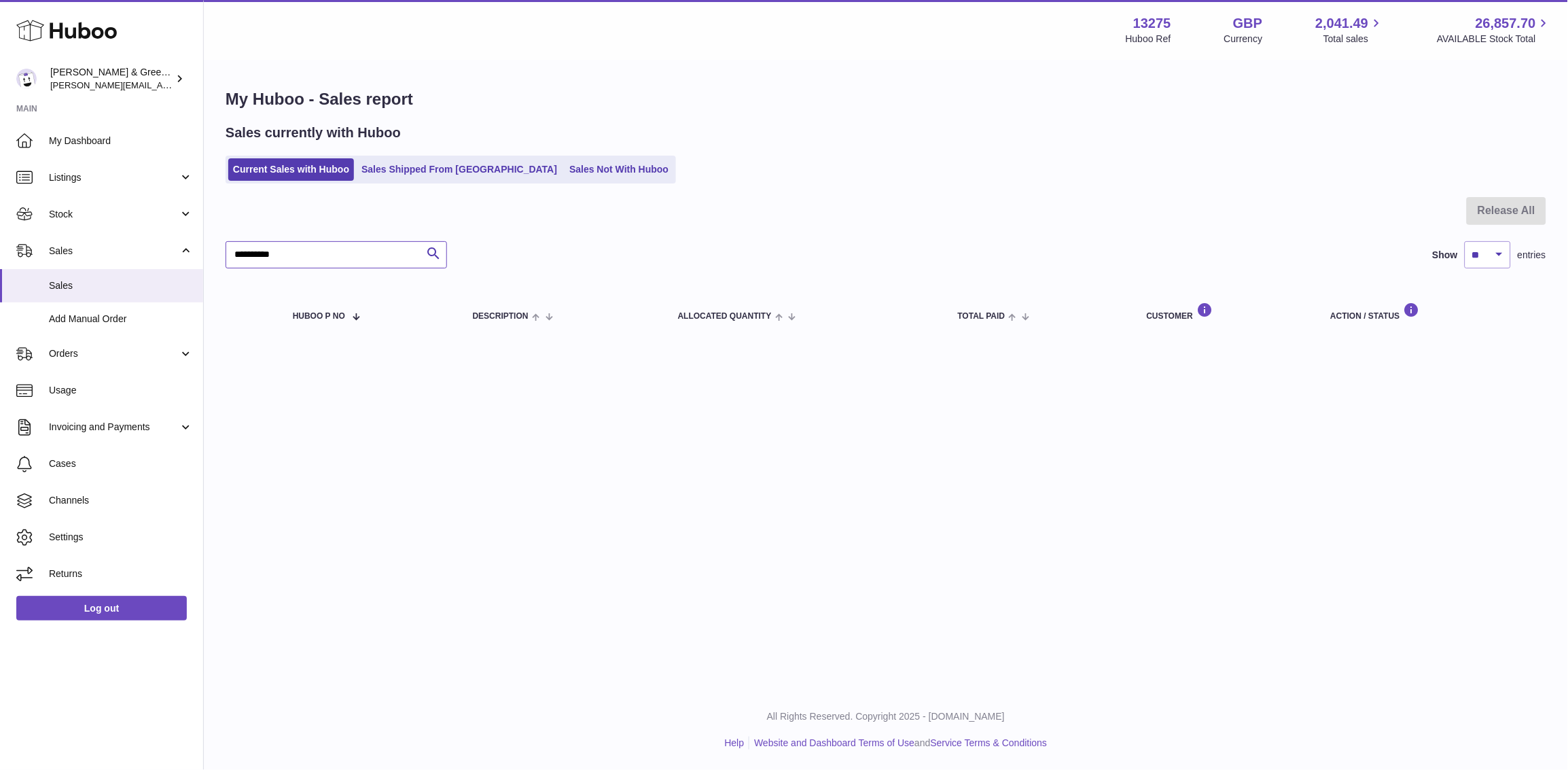
type input "**********"
click at [390, 186] on div "**********" at bounding box center [885, 215] width 1364 height 307
click at [408, 161] on link "Sales Shipped From Huboo" at bounding box center [459, 170] width 206 height 23
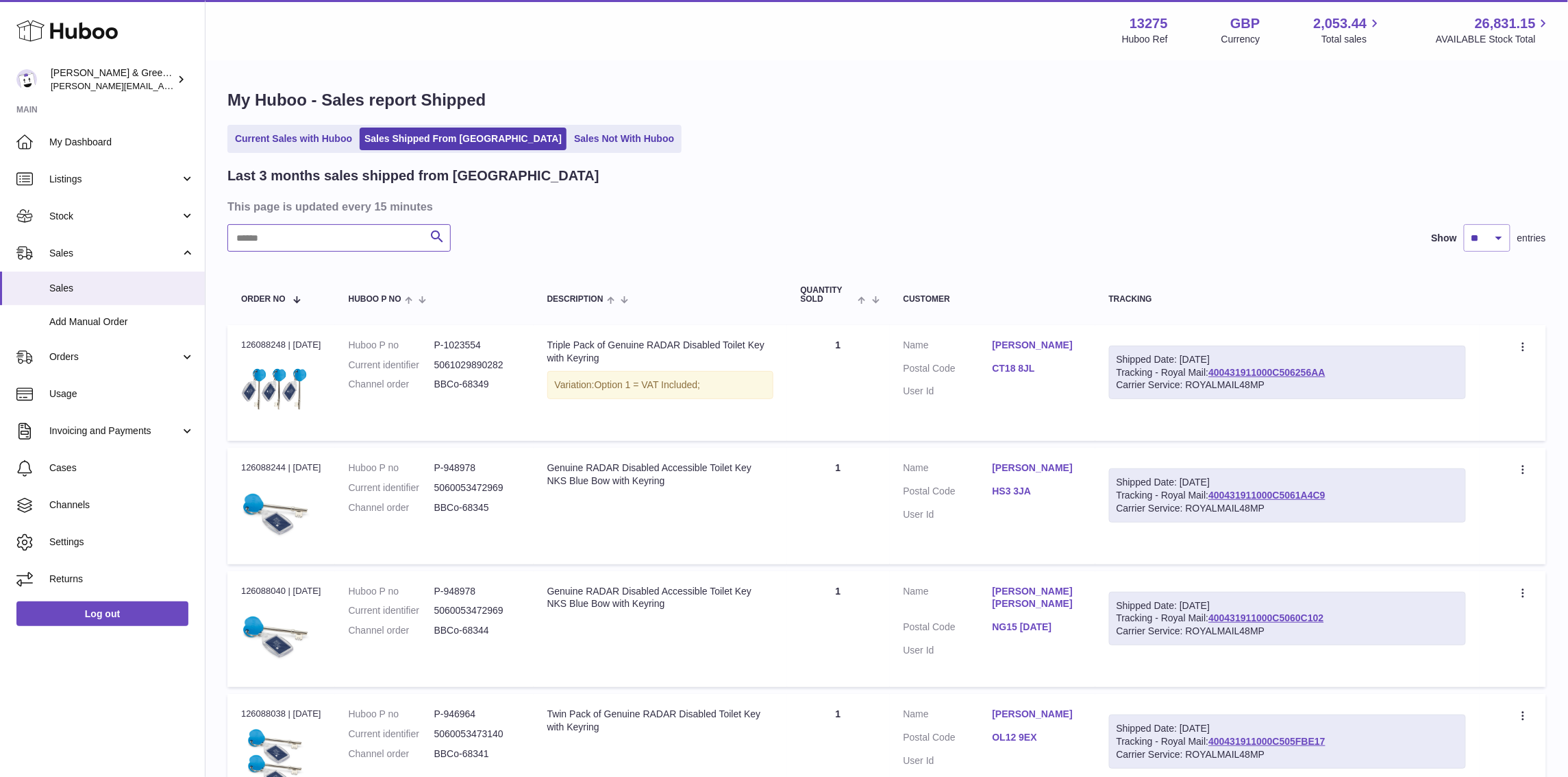
click at [337, 228] on input "text" at bounding box center [339, 237] width 224 height 27
paste input "**********"
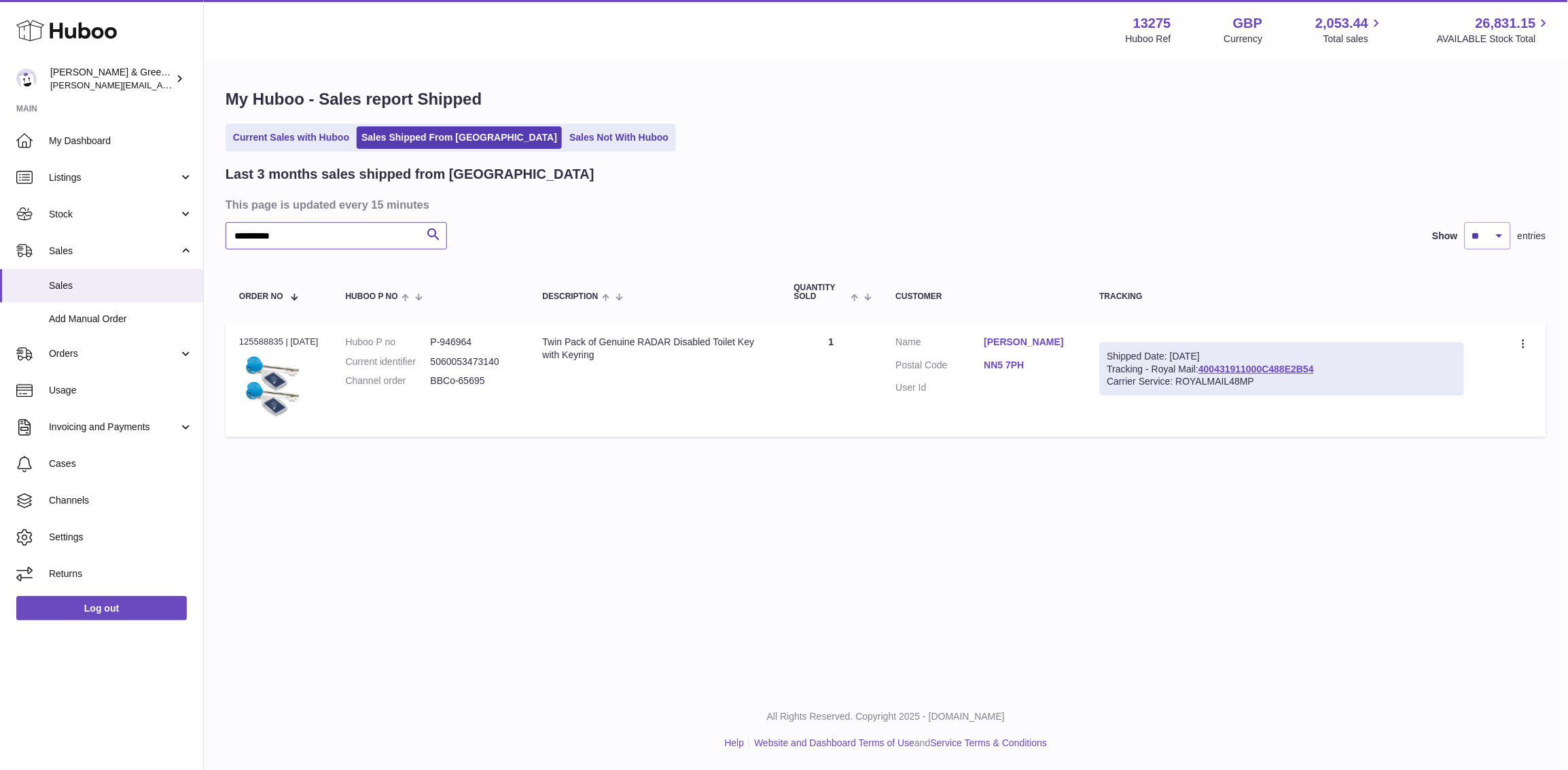
type input "**********"
click at [127, 225] on link "Stock" at bounding box center [101, 214] width 203 height 37
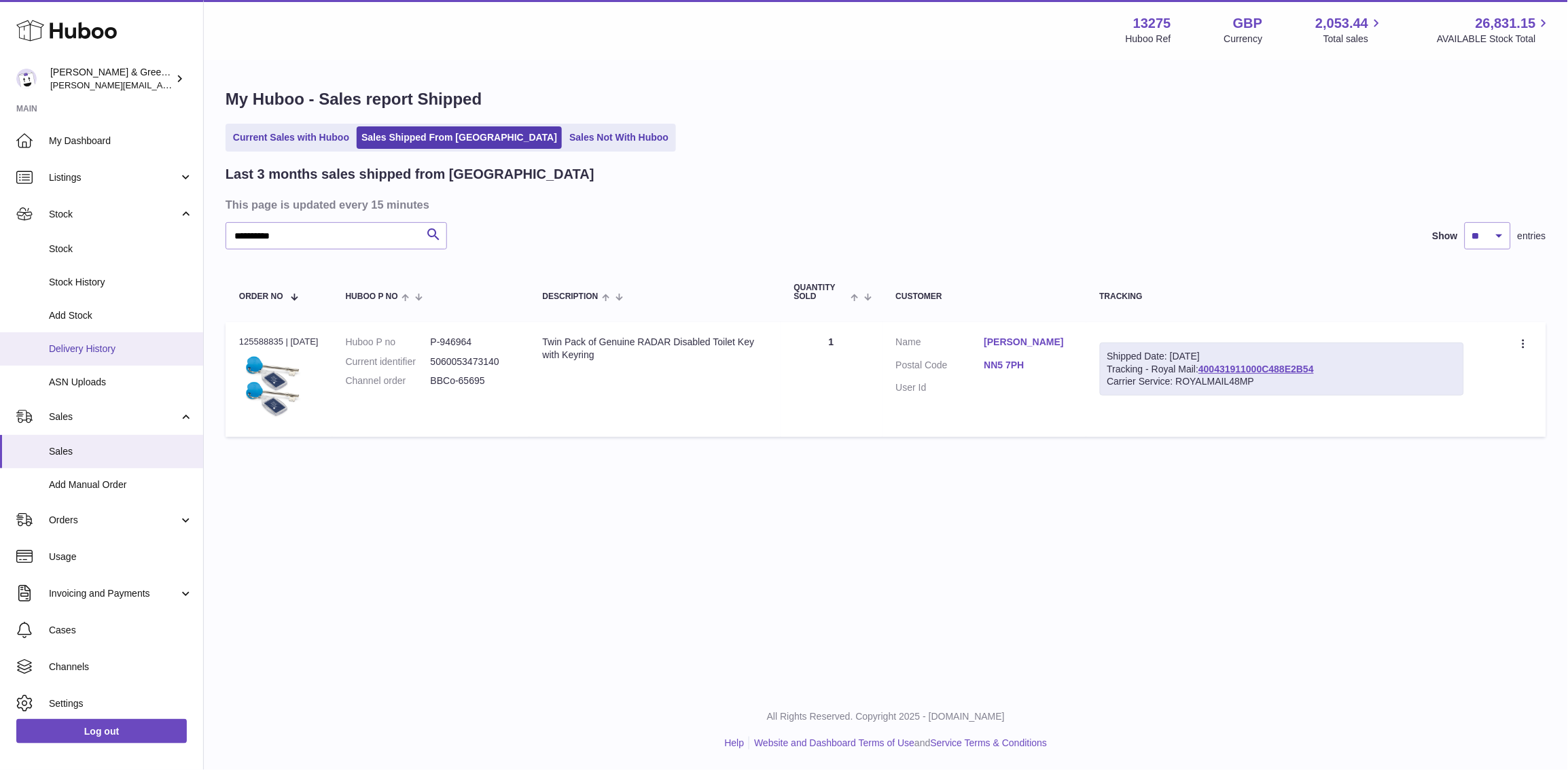
click at [120, 343] on span "Delivery History" at bounding box center [121, 349] width 144 height 13
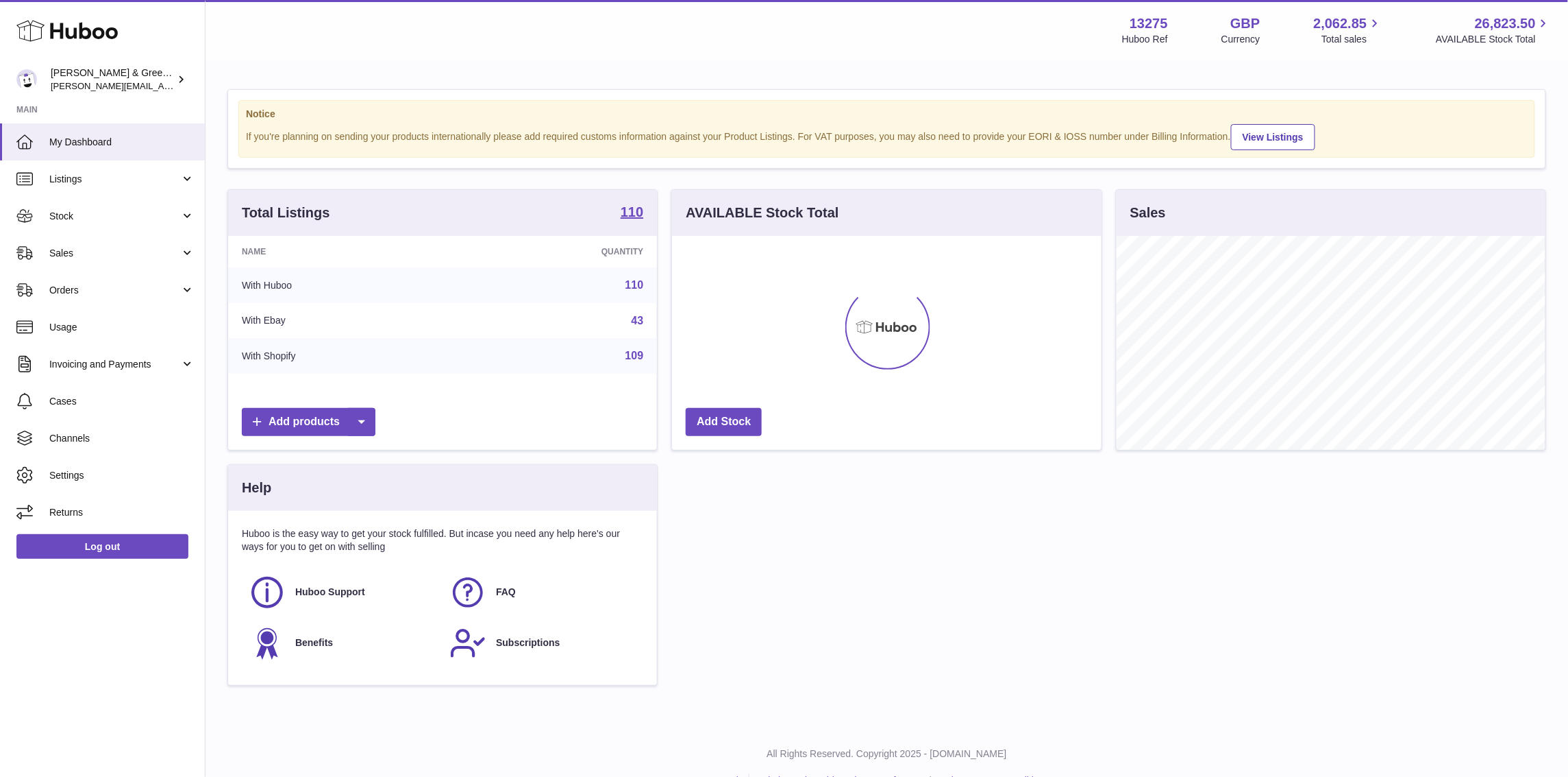
scroll to position [213, 429]
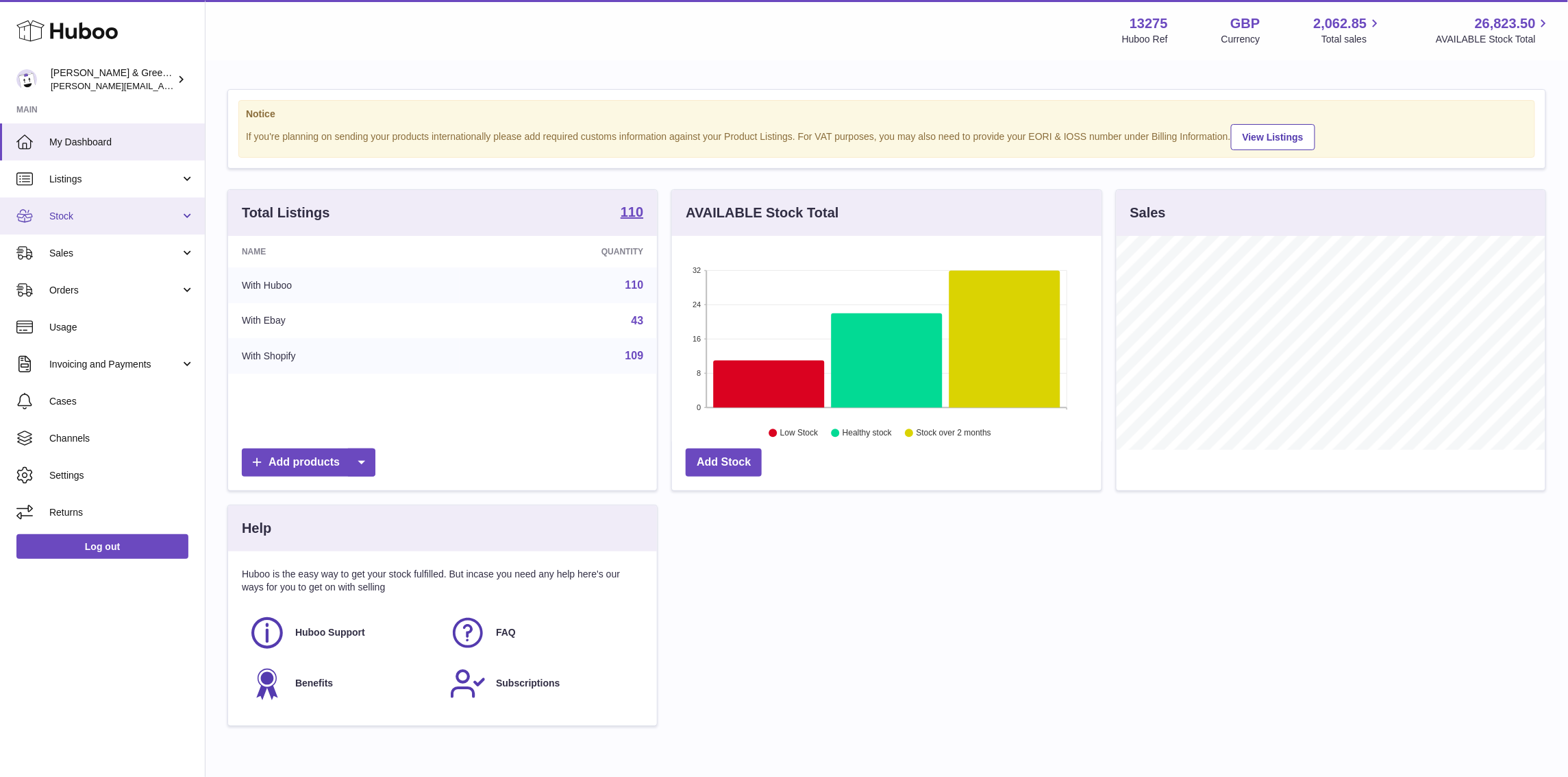
click at [162, 221] on span "Stock" at bounding box center [115, 217] width 131 height 13
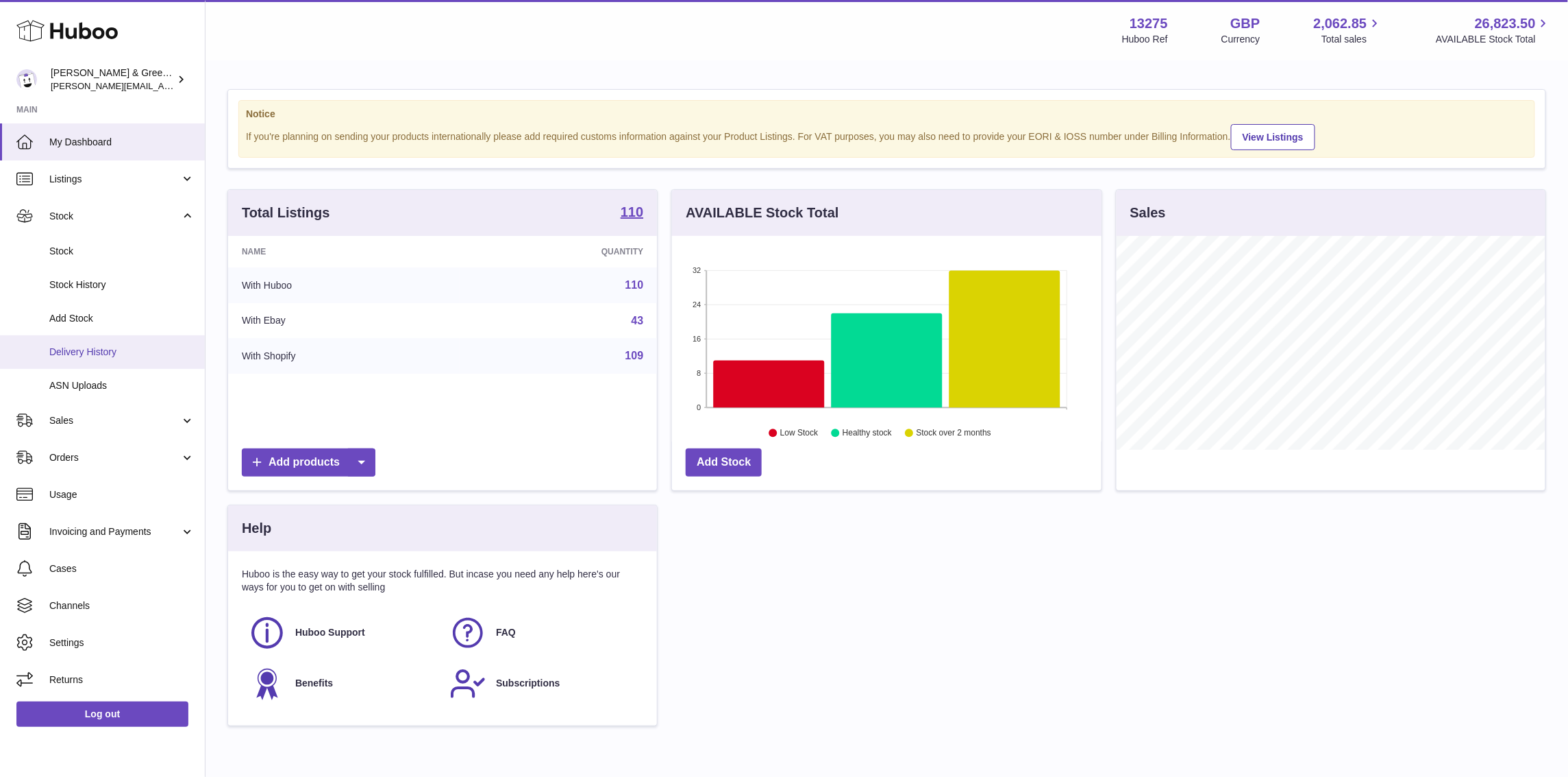
click at [137, 354] on span "Delivery History" at bounding box center [122, 352] width 146 height 13
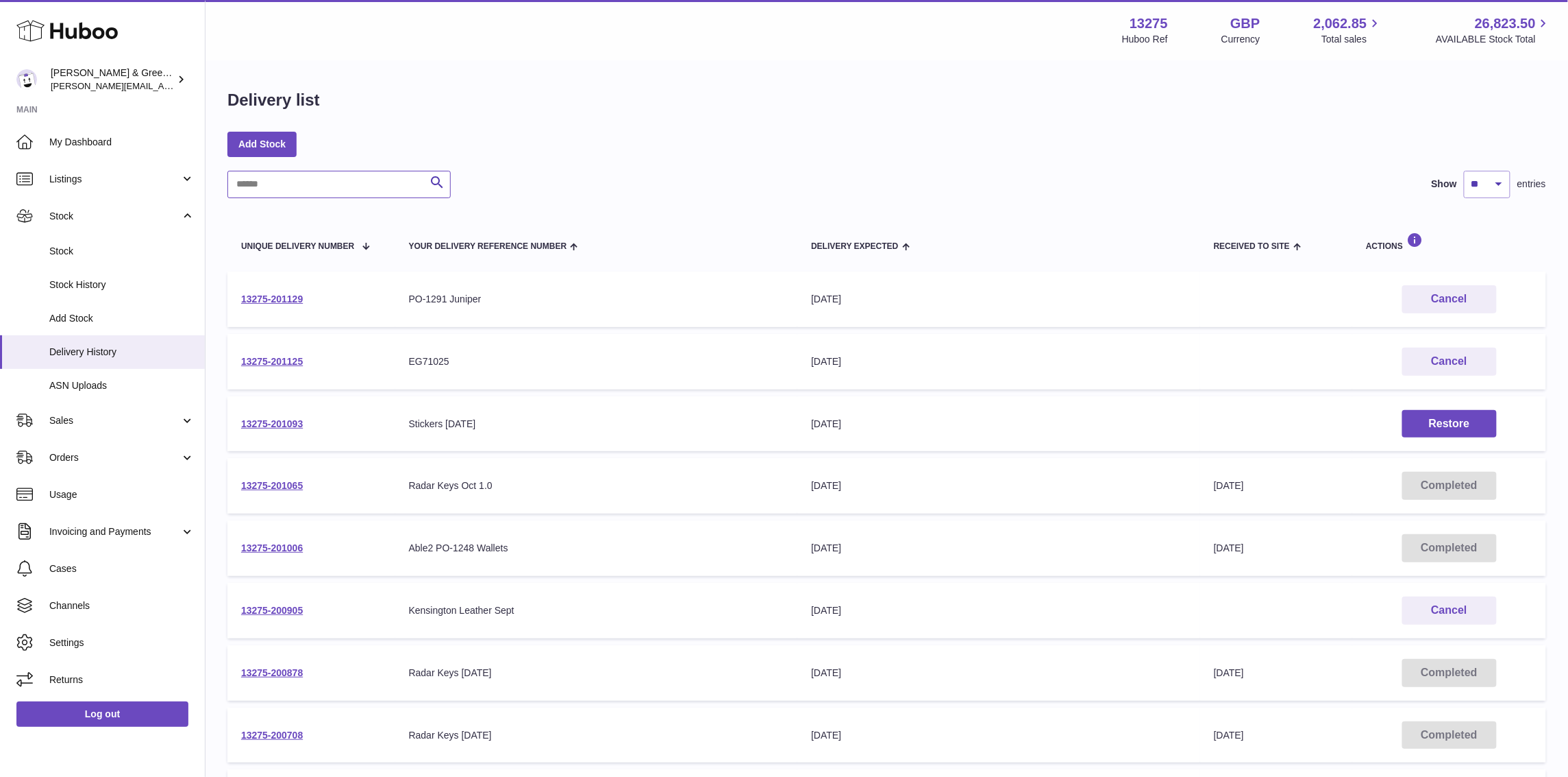
click at [301, 190] on input "text" at bounding box center [339, 185] width 224 height 27
click at [95, 416] on span "Sales" at bounding box center [115, 420] width 131 height 13
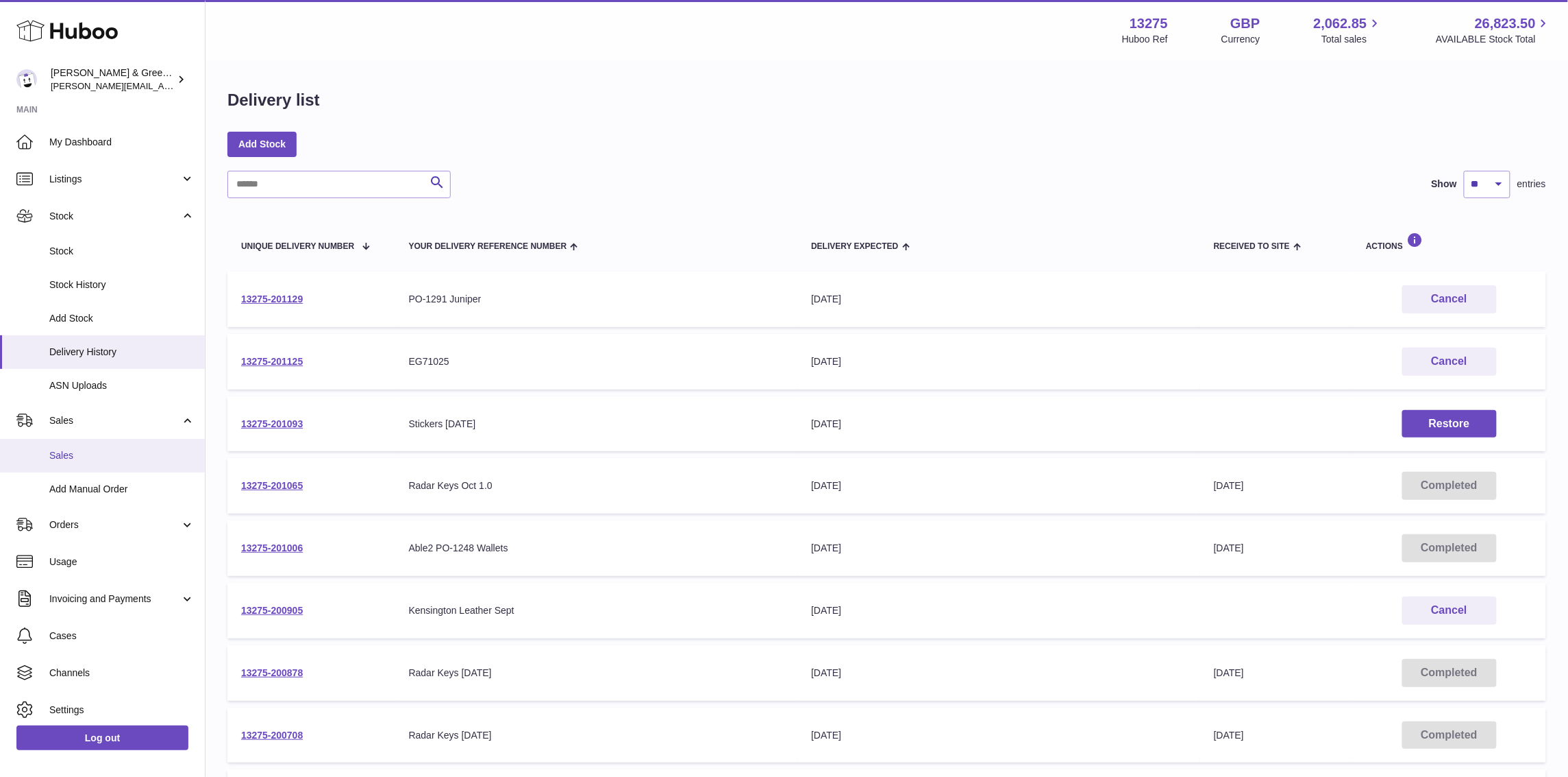
click at [100, 453] on span "Sales" at bounding box center [122, 455] width 146 height 13
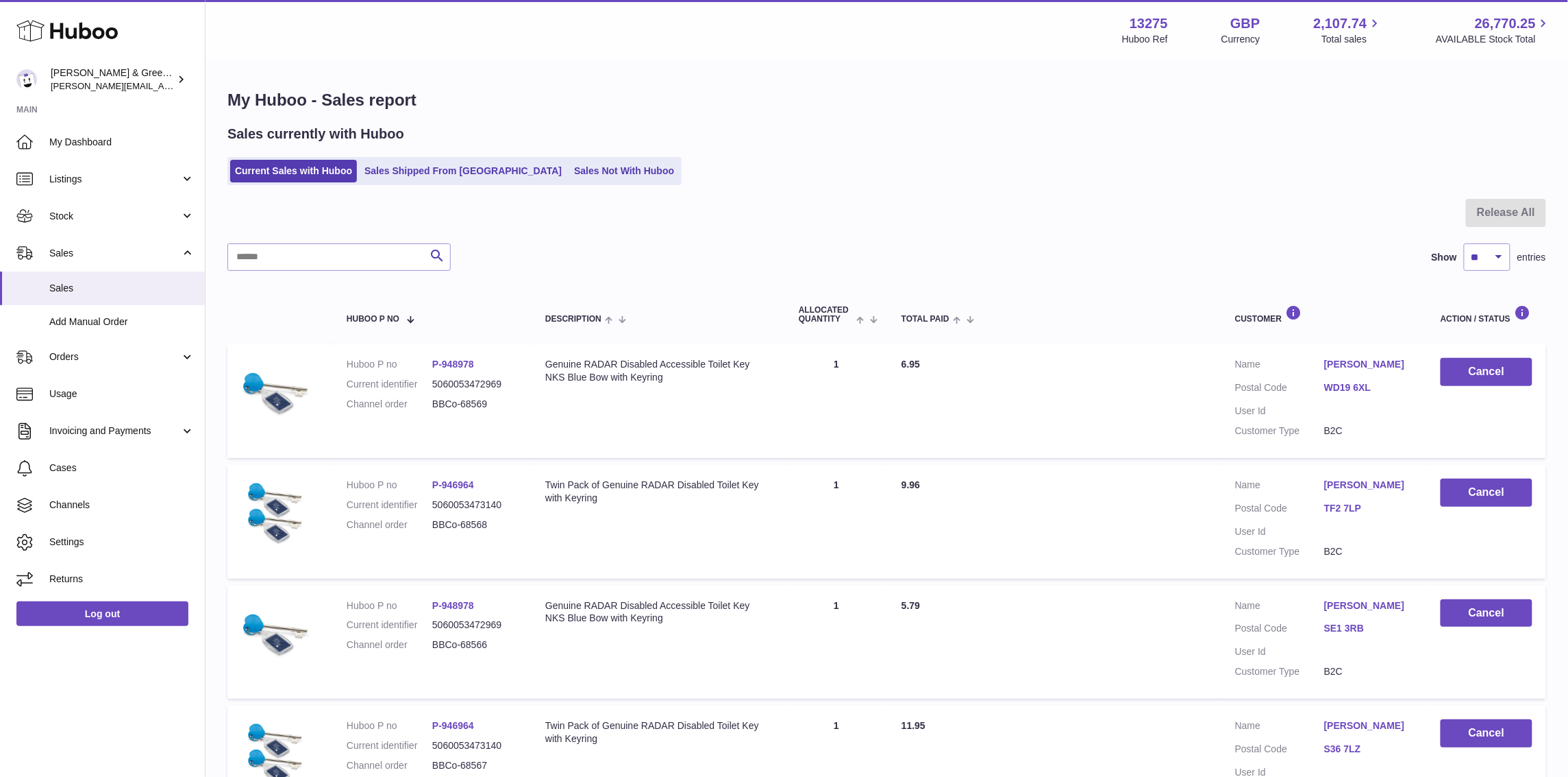
click at [307, 257] on input "text" at bounding box center [339, 257] width 224 height 27
paste input "**********"
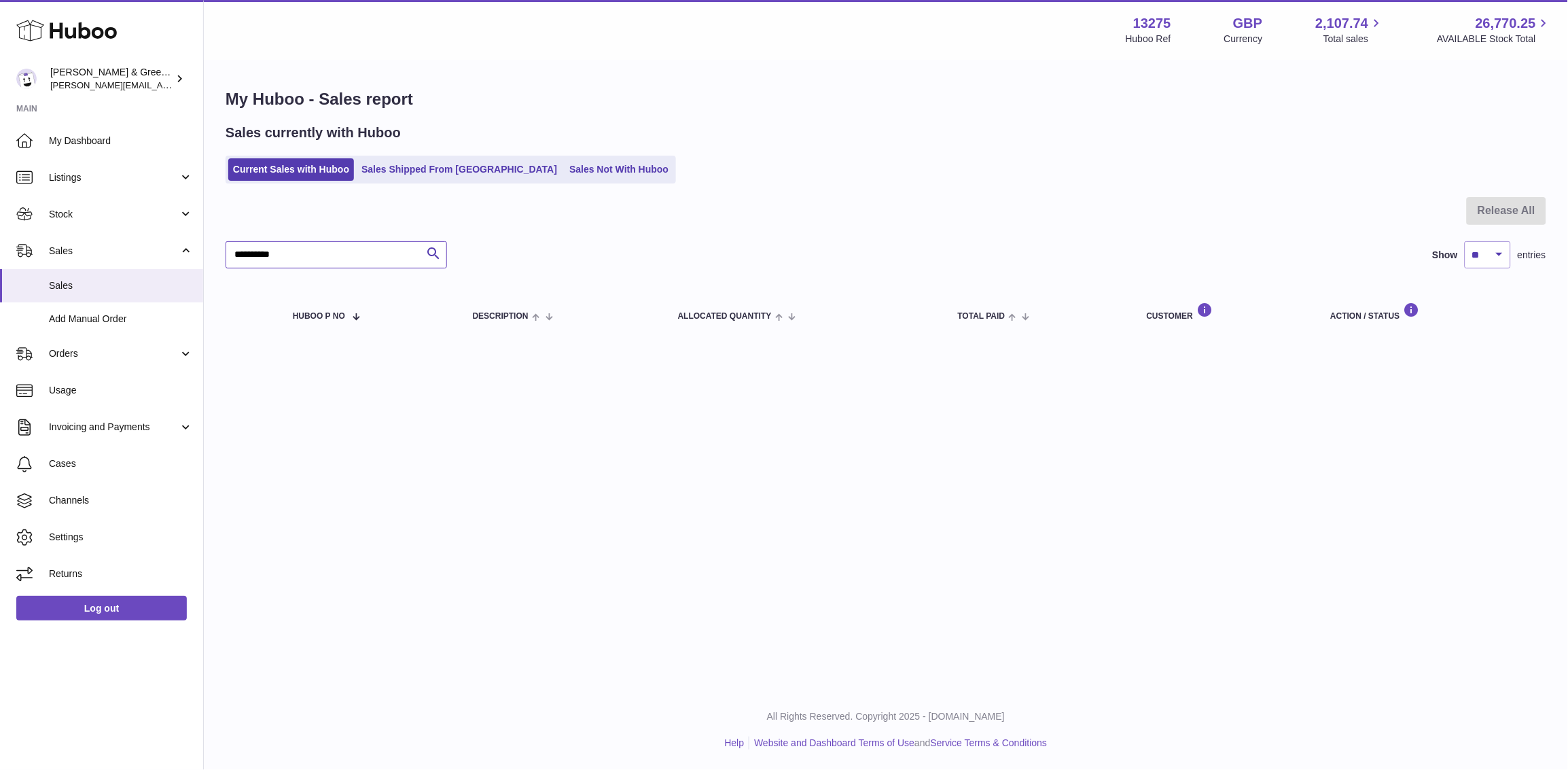
type input "**********"
drag, startPoint x: 419, startPoint y: 150, endPoint x: 415, endPoint y: 165, distance: 15.5
click at [419, 150] on div "Sales currently with Huboo Current Sales with Huboo Sales Shipped From Huboo Sa…" at bounding box center [885, 153] width 1320 height 60
click at [415, 166] on link "Sales Shipped From Huboo" at bounding box center [459, 170] width 206 height 23
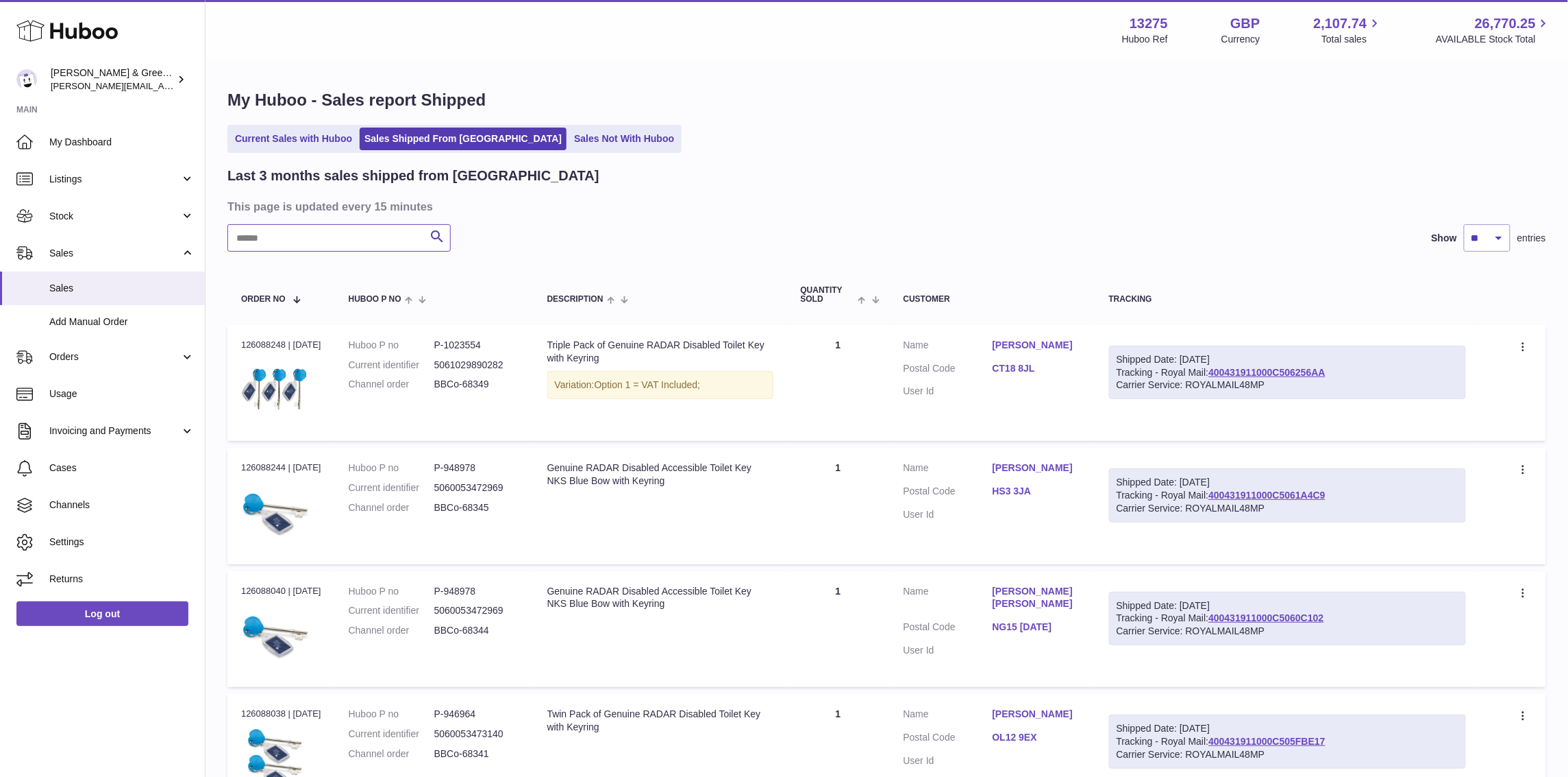
click at [377, 224] on input "text" at bounding box center [339, 237] width 224 height 27
paste input "**********"
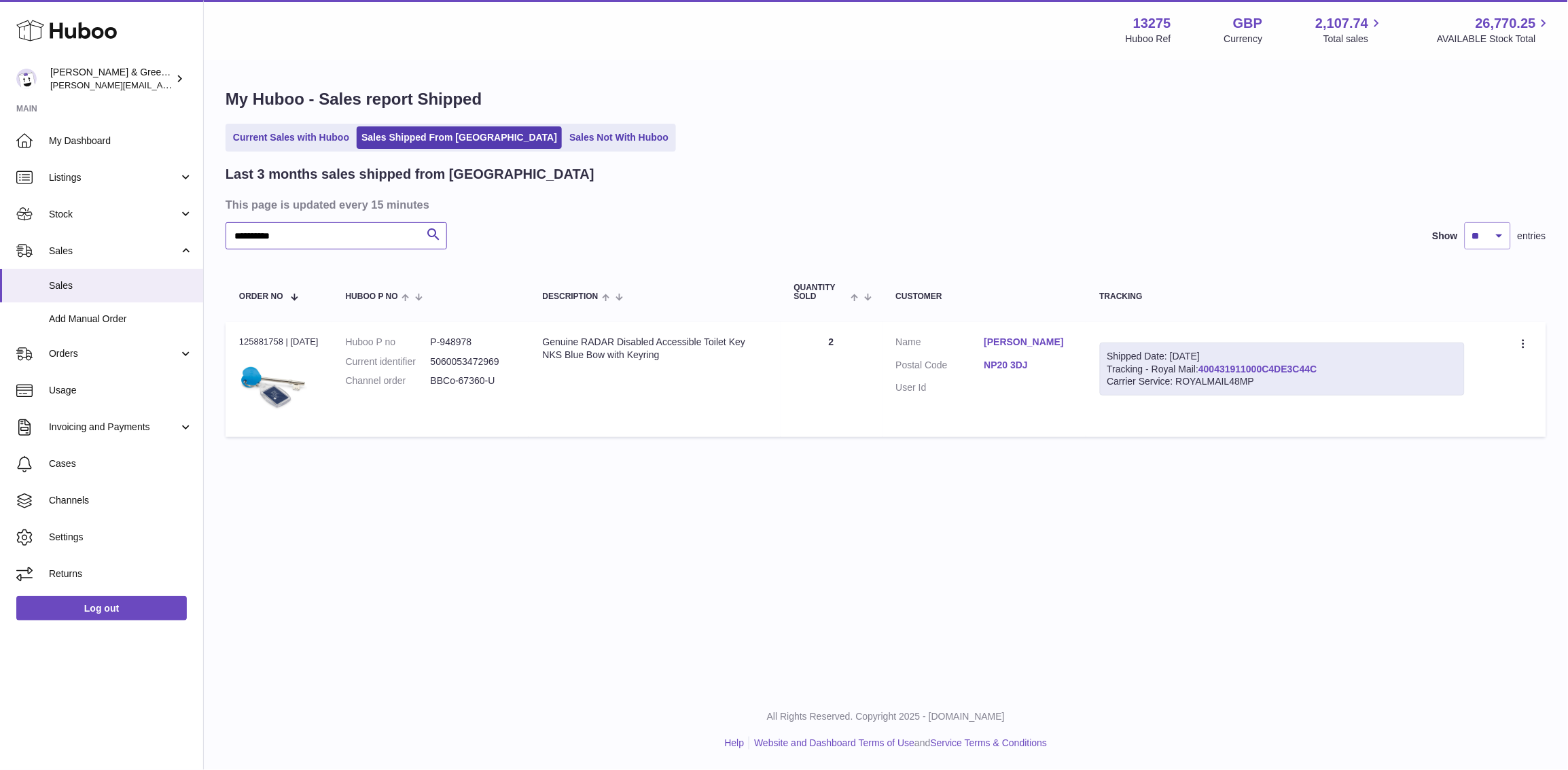
type input "**********"
click at [1238, 368] on link "400431911000C4DE3C44C" at bounding box center [1257, 369] width 118 height 11
drag, startPoint x: 1320, startPoint y: 380, endPoint x: 1229, endPoint y: 364, distance: 92.4
click at [1229, 365] on div "Shipped Date: 4th Oct 2025 Tracking - Royal Mail: 400431911000C4DE3C44C Carrier…" at bounding box center [1282, 370] width 365 height 54
click at [1049, 343] on link "Justine Campbell" at bounding box center [1029, 342] width 88 height 13
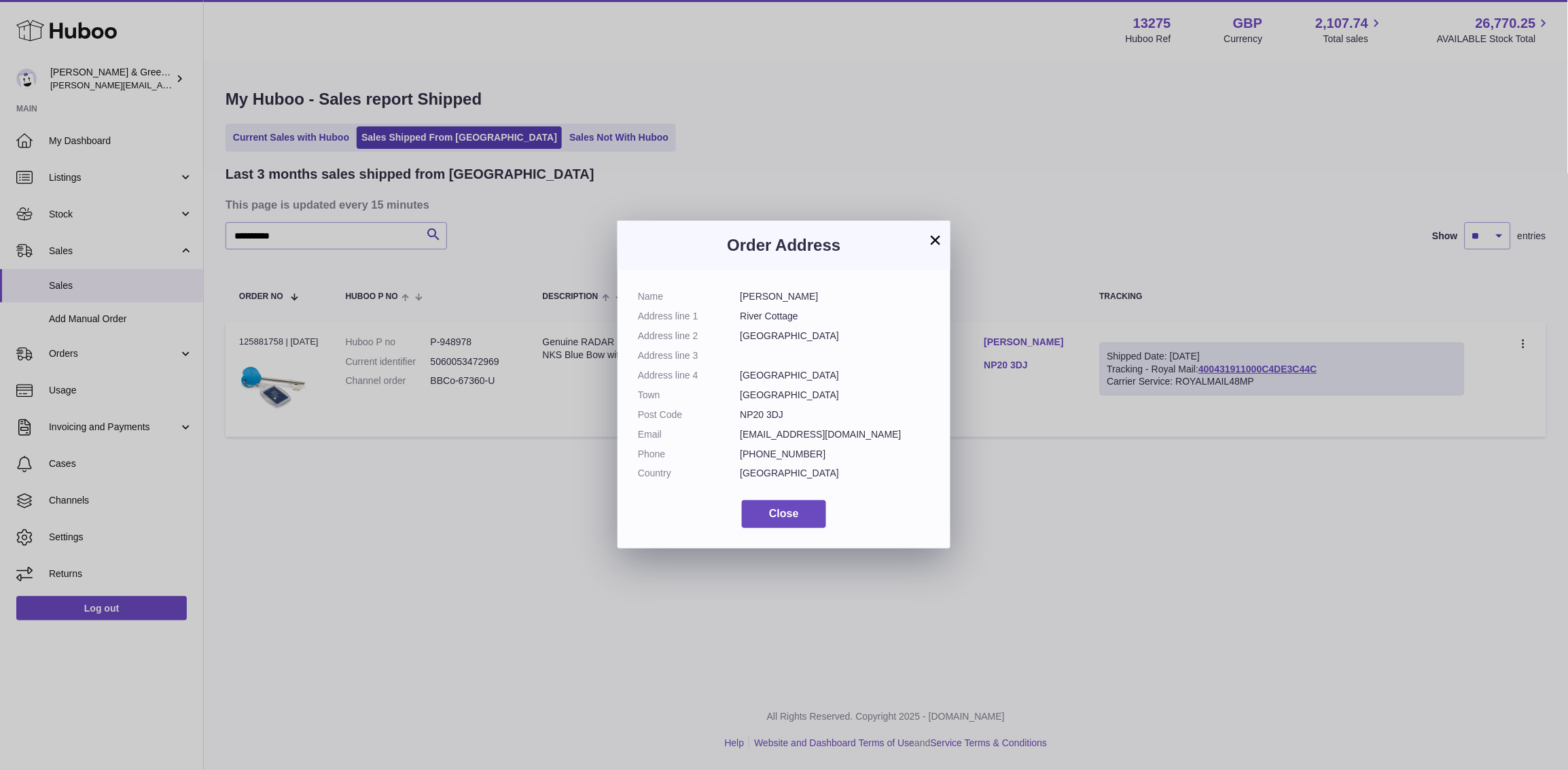
click at [938, 243] on button "×" at bounding box center [935, 240] width 16 height 16
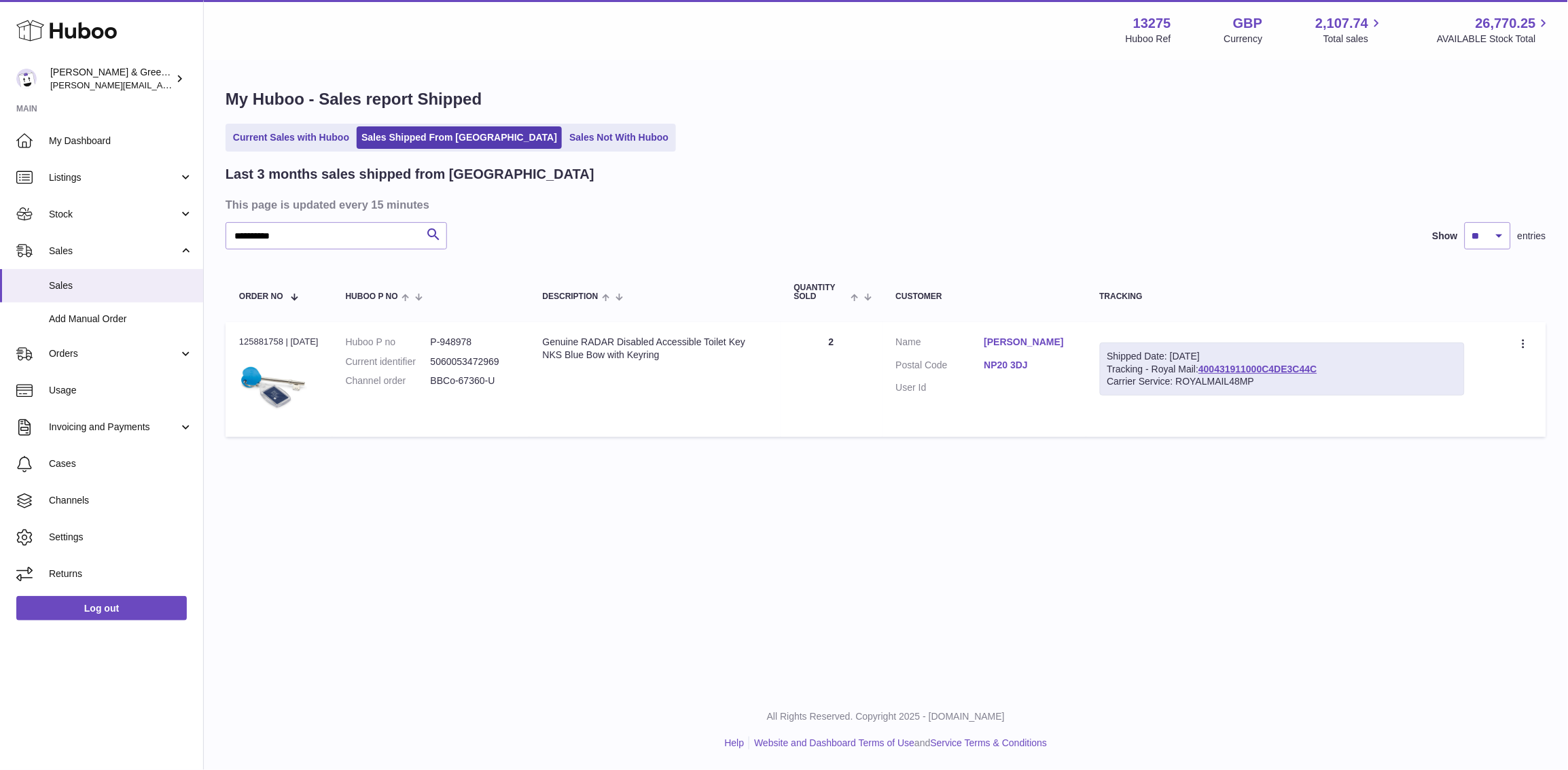
click at [1341, 359] on div "Shipped Date: 4th Oct 2025" at bounding box center [1282, 356] width 351 height 13
drag, startPoint x: 1335, startPoint y: 371, endPoint x: 1201, endPoint y: 368, distance: 134.0
click at [1201, 368] on div "Shipped Date: 4th Oct 2025 Tracking - Royal Mail: 400431911000C4DE3C44C Carrier…" at bounding box center [1282, 370] width 365 height 54
copy link "400431911000C4DE3C44C"
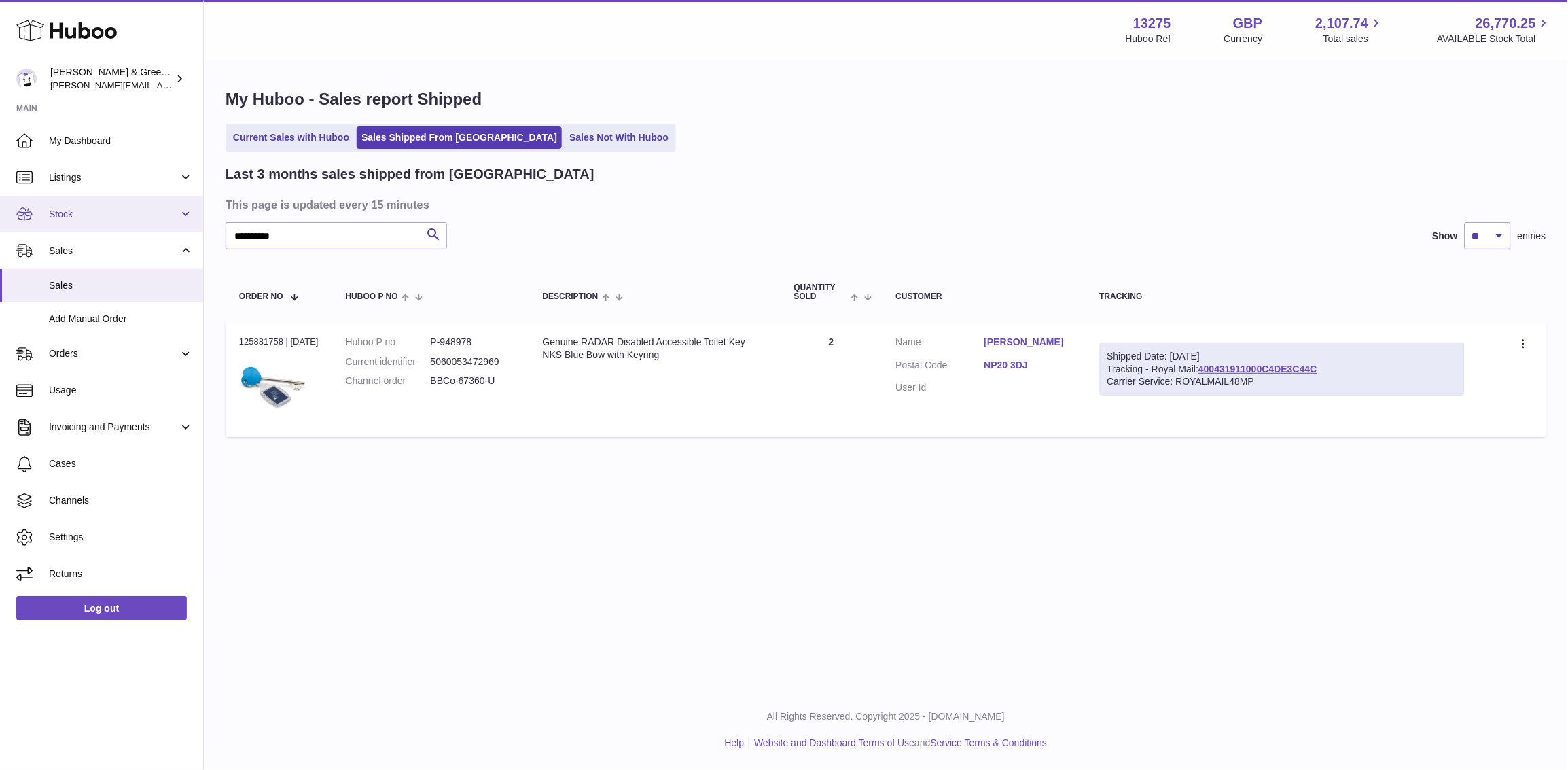
click at [144, 214] on span "Stock" at bounding box center [114, 215] width 130 height 13
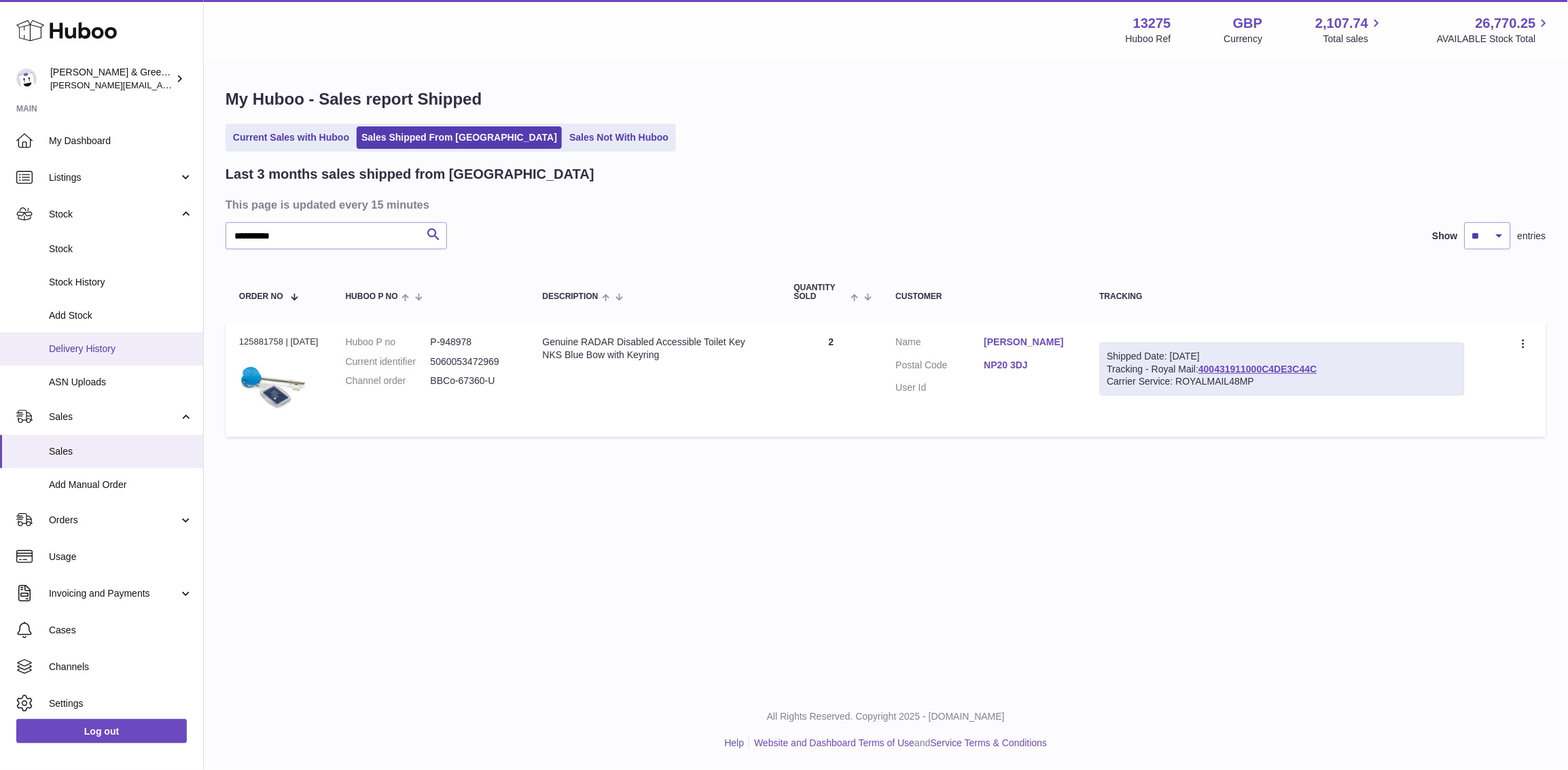
click at [142, 347] on span "Delivery History" at bounding box center [121, 349] width 144 height 13
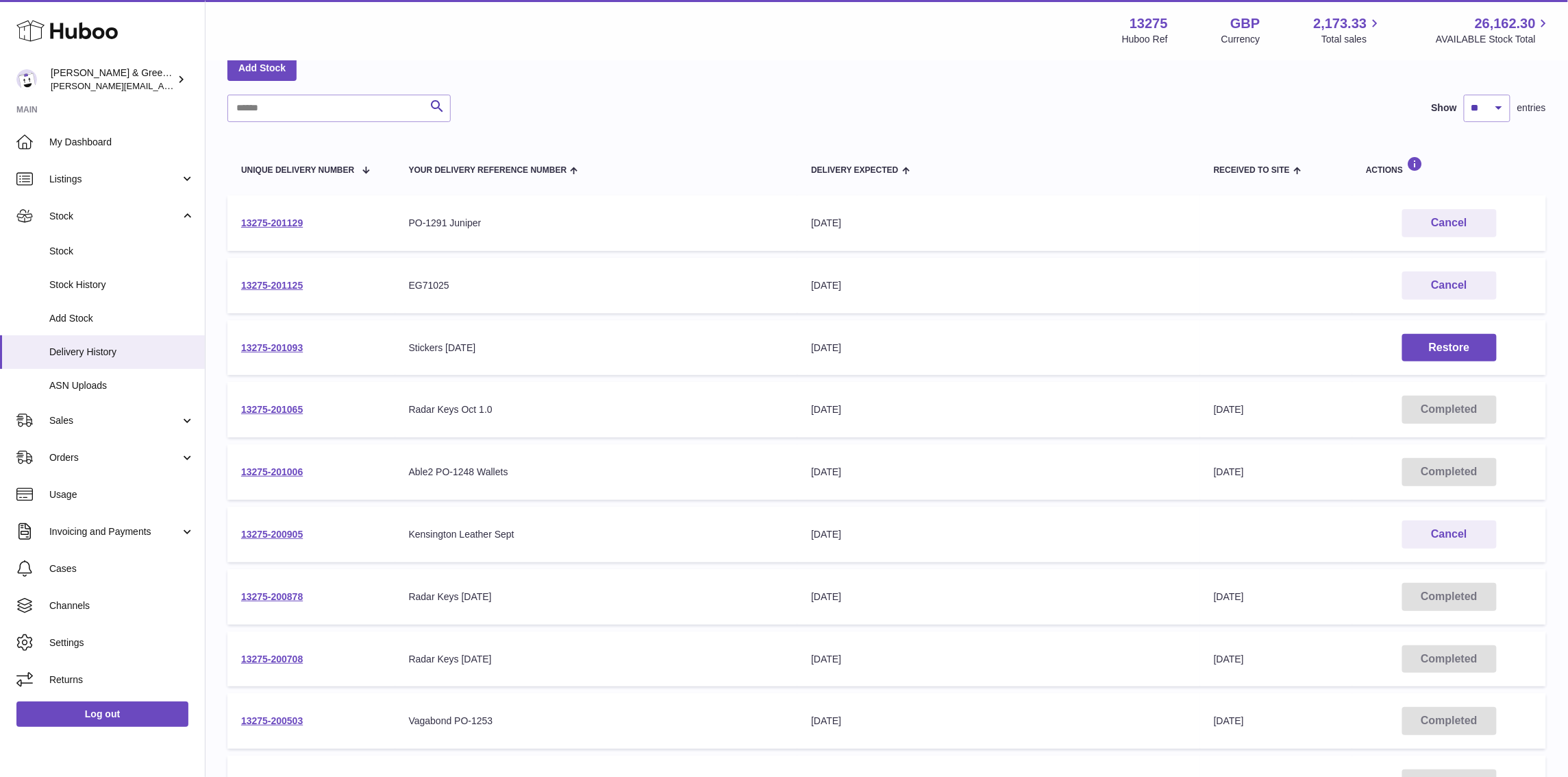
scroll to position [171, 0]
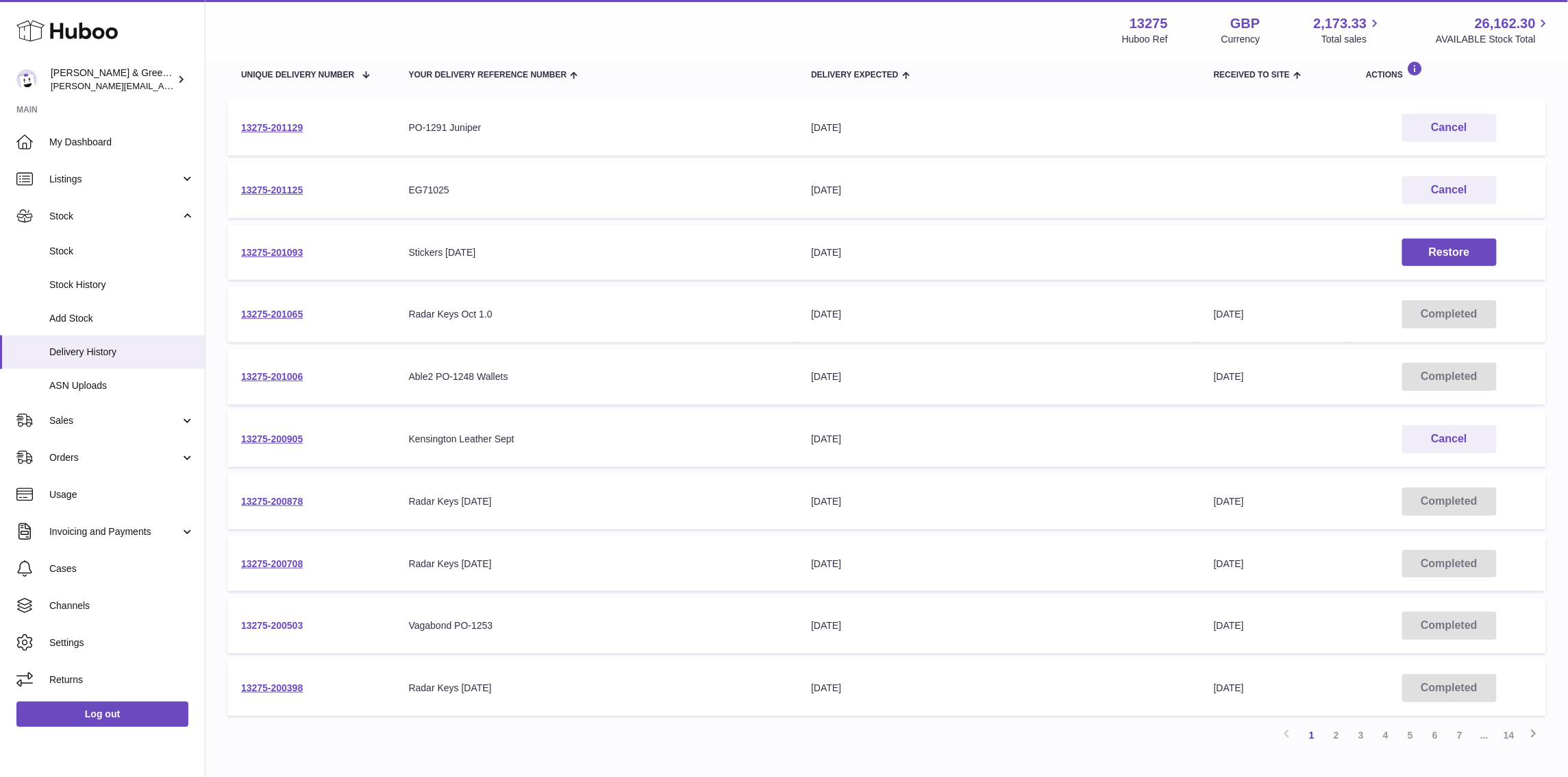
drag, startPoint x: 250, startPoint y: 624, endPoint x: 295, endPoint y: 621, distance: 45.1
click at [250, 625] on link "13275-200503" at bounding box center [272, 625] width 62 height 11
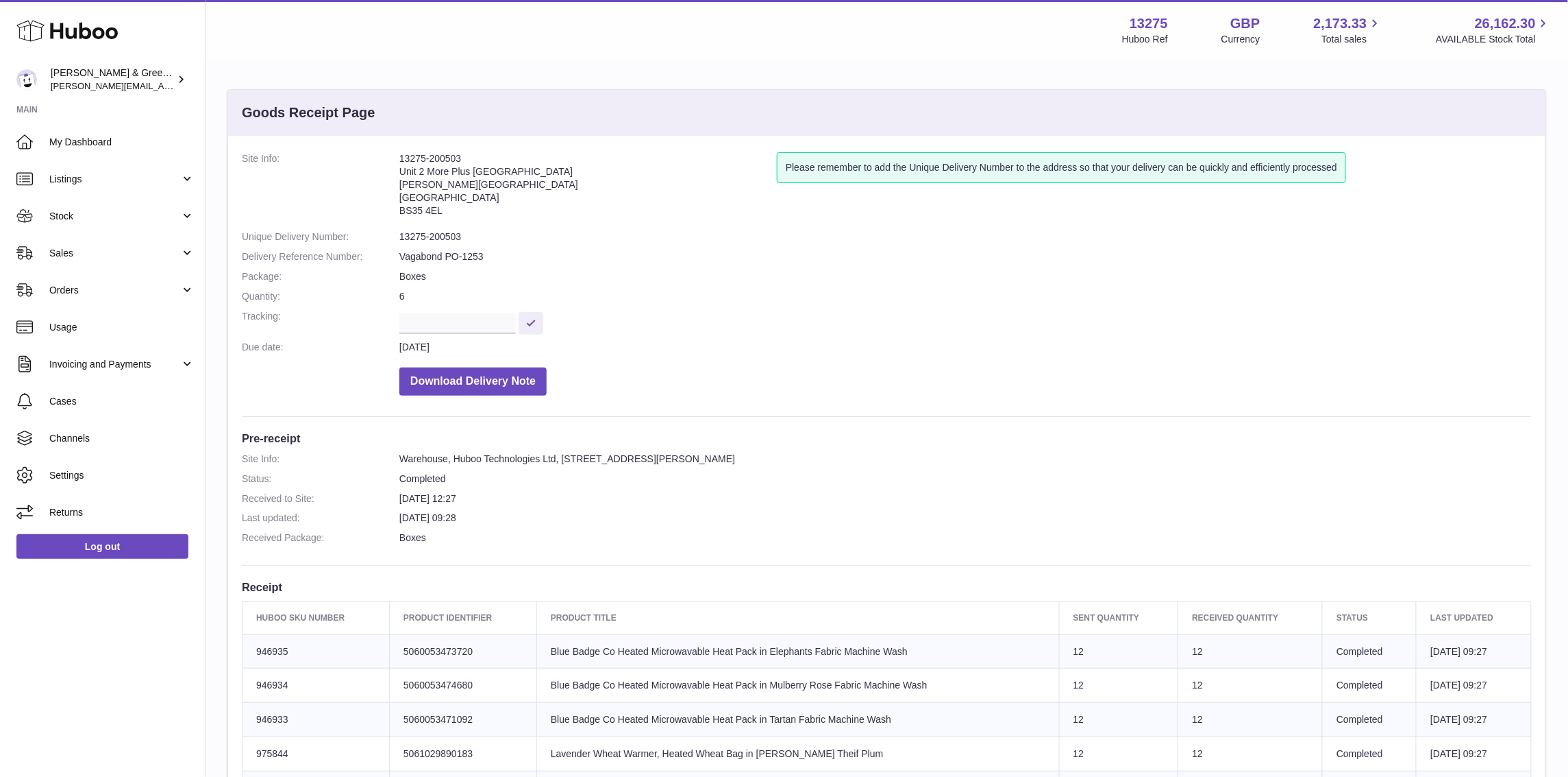
drag, startPoint x: 496, startPoint y: 157, endPoint x: 380, endPoint y: 162, distance: 116.1
click at [380, 162] on dl "Site Info: 13275-200503 Unit 2 More Plus Central Park Hudson Ave Severn Beach B…" at bounding box center [887, 277] width 1290 height 250
copy dl "13275-200503"
click at [75, 215] on span "Stock" at bounding box center [115, 217] width 131 height 13
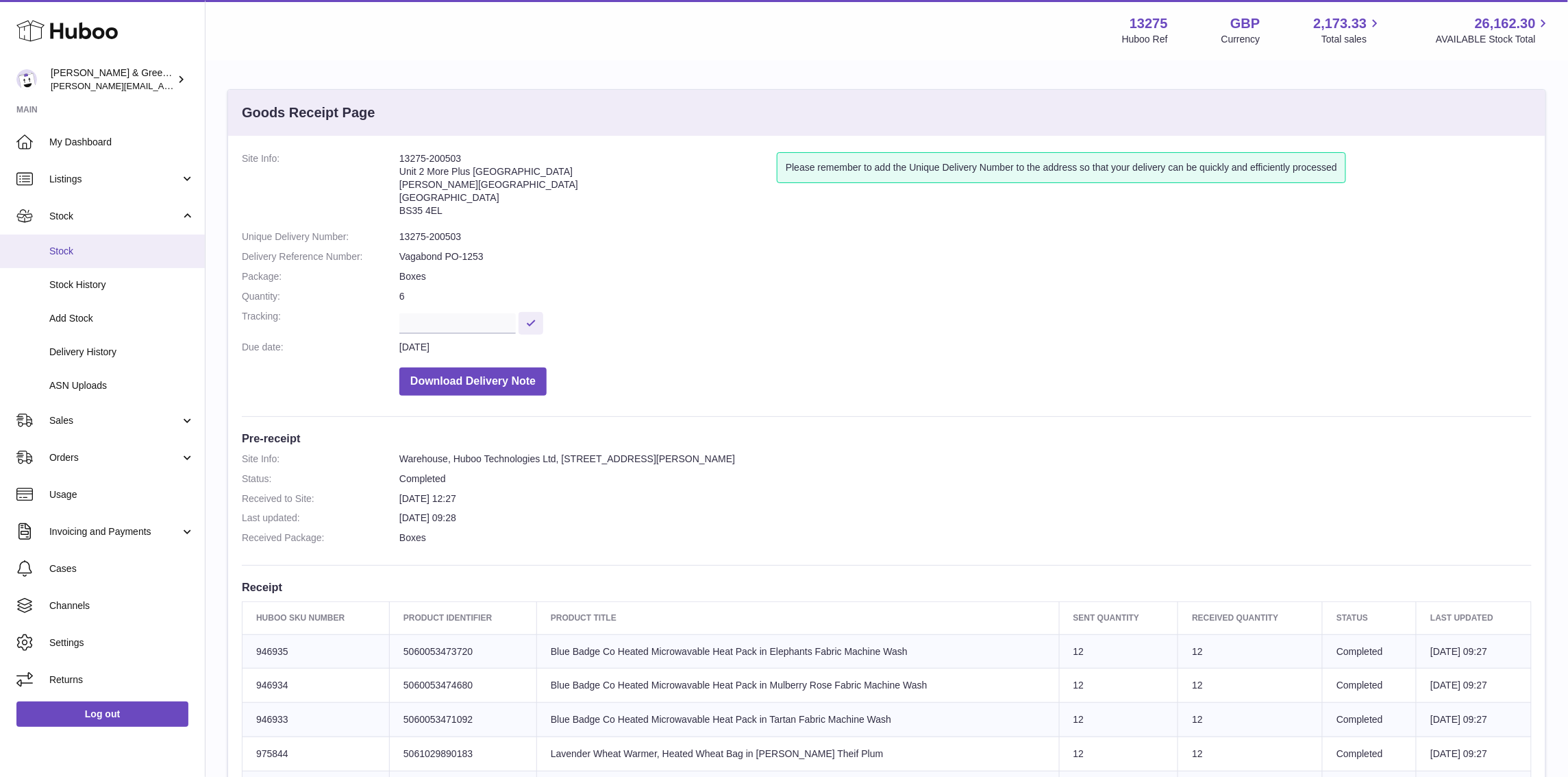
click at [91, 248] on span "Stock" at bounding box center [122, 251] width 146 height 13
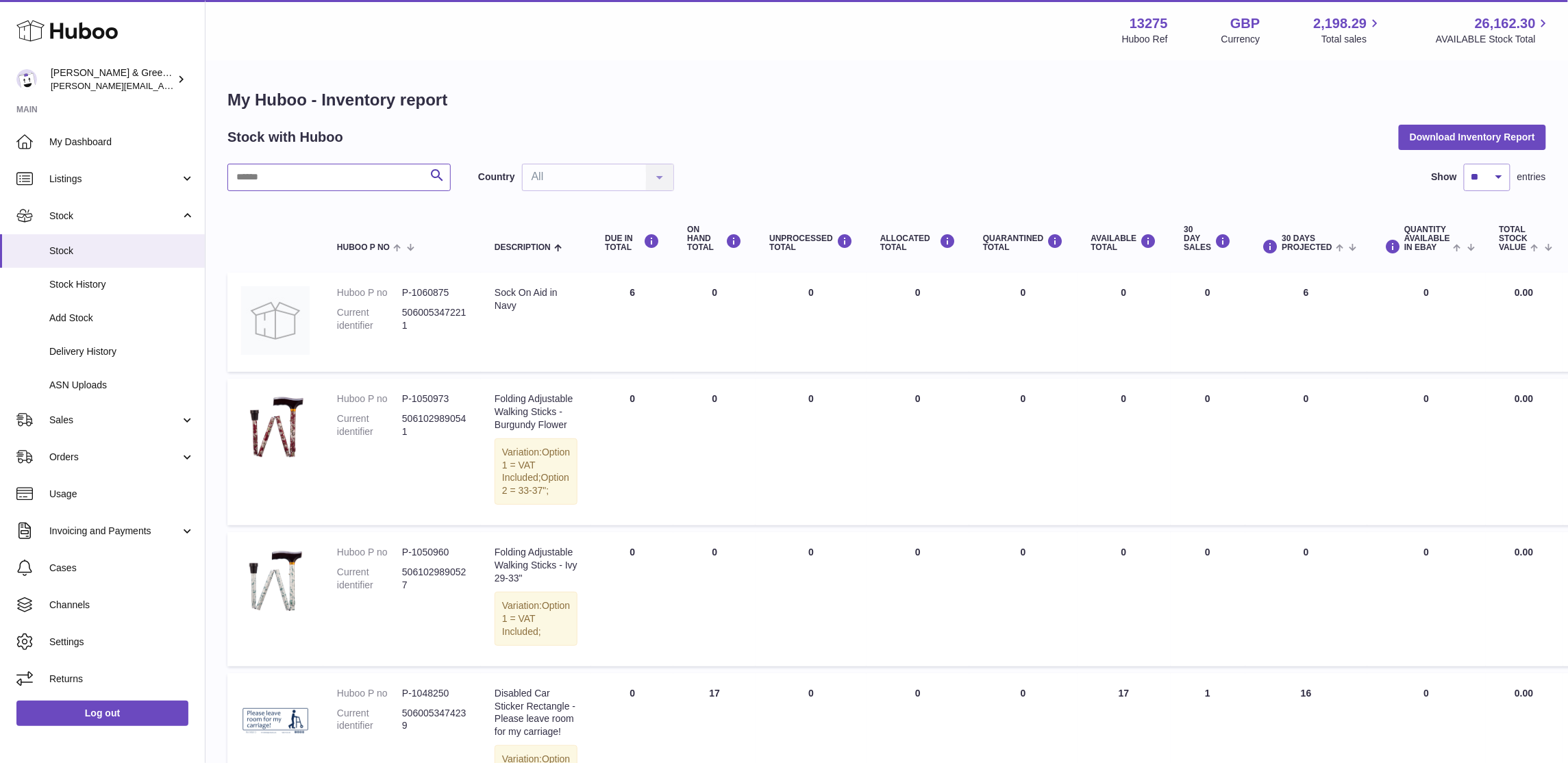
click at [297, 178] on input "text" at bounding box center [339, 177] width 224 height 27
type input "***"
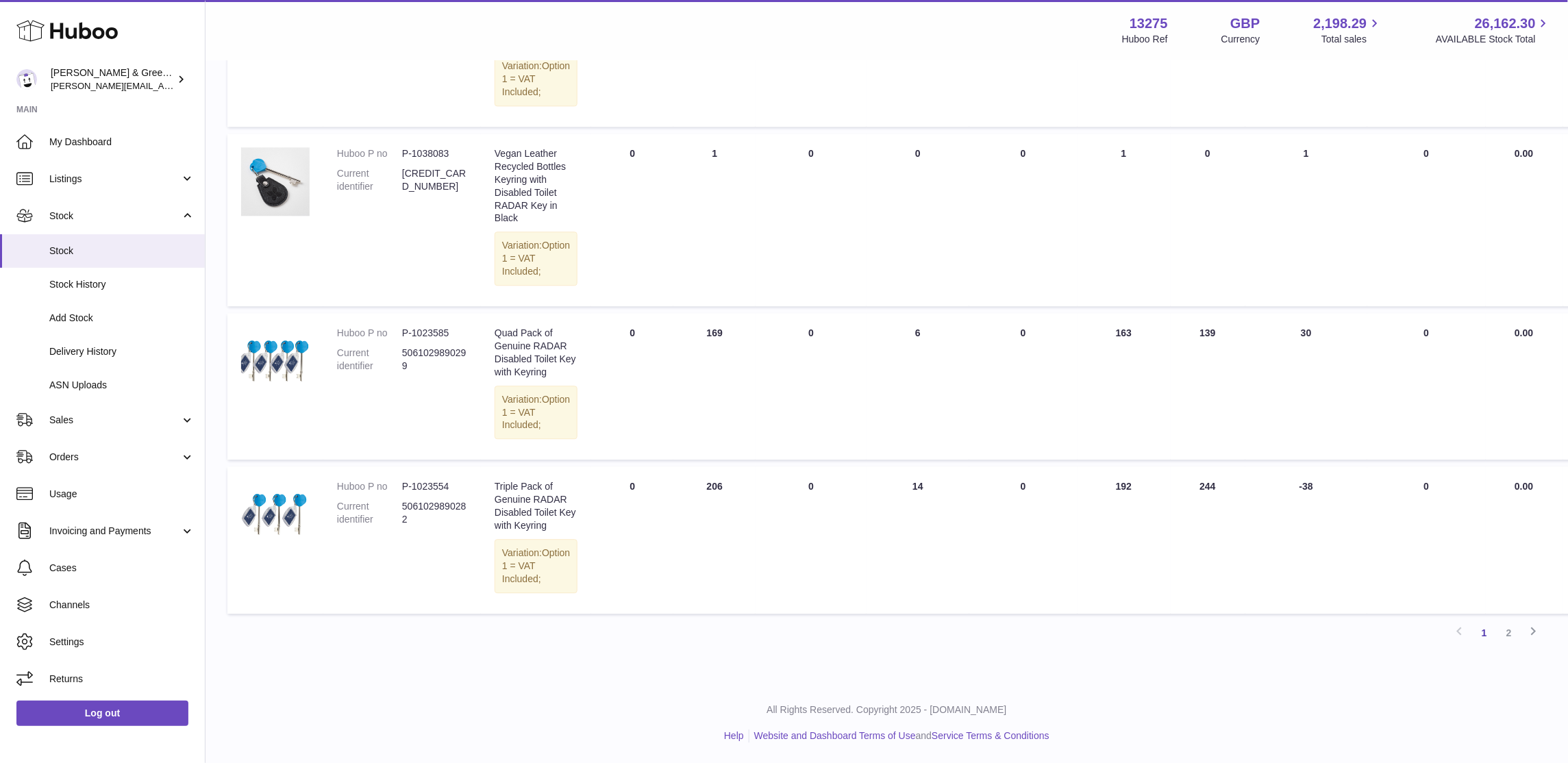
scroll to position [1665, 0]
click at [1511, 628] on link "2" at bounding box center [1509, 633] width 25 height 25
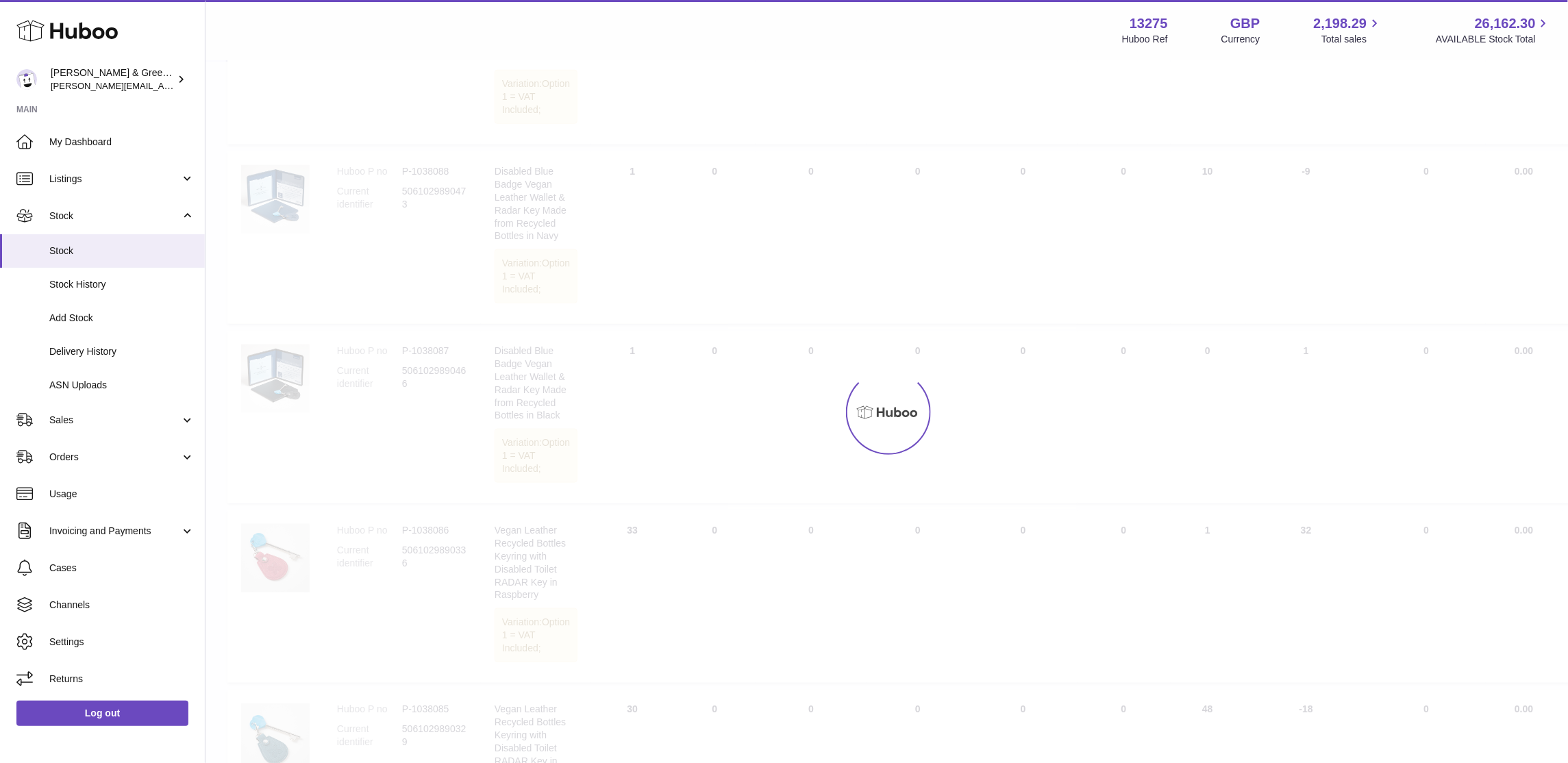
scroll to position [62, 0]
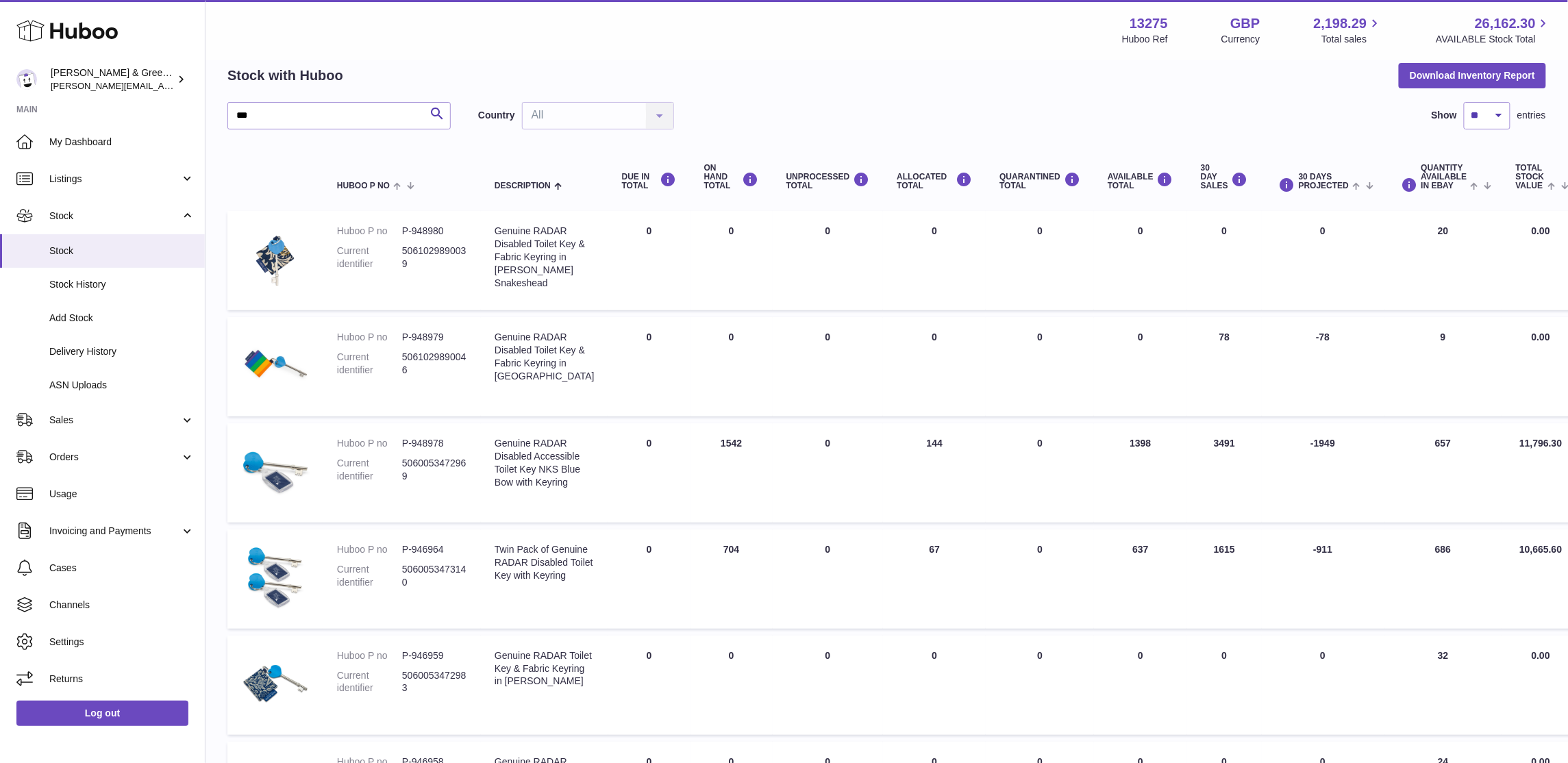
drag, startPoint x: 680, startPoint y: 466, endPoint x: 1215, endPoint y: 484, distance: 535.3
click at [1215, 484] on tr "Huboo P no P-948978 Current identifier 5060053472969 Description Genuine RADAR …" at bounding box center [941, 473] width 1428 height 99
click at [1131, 598] on td "AVAILABLE Total 637" at bounding box center [1141, 578] width 93 height 99
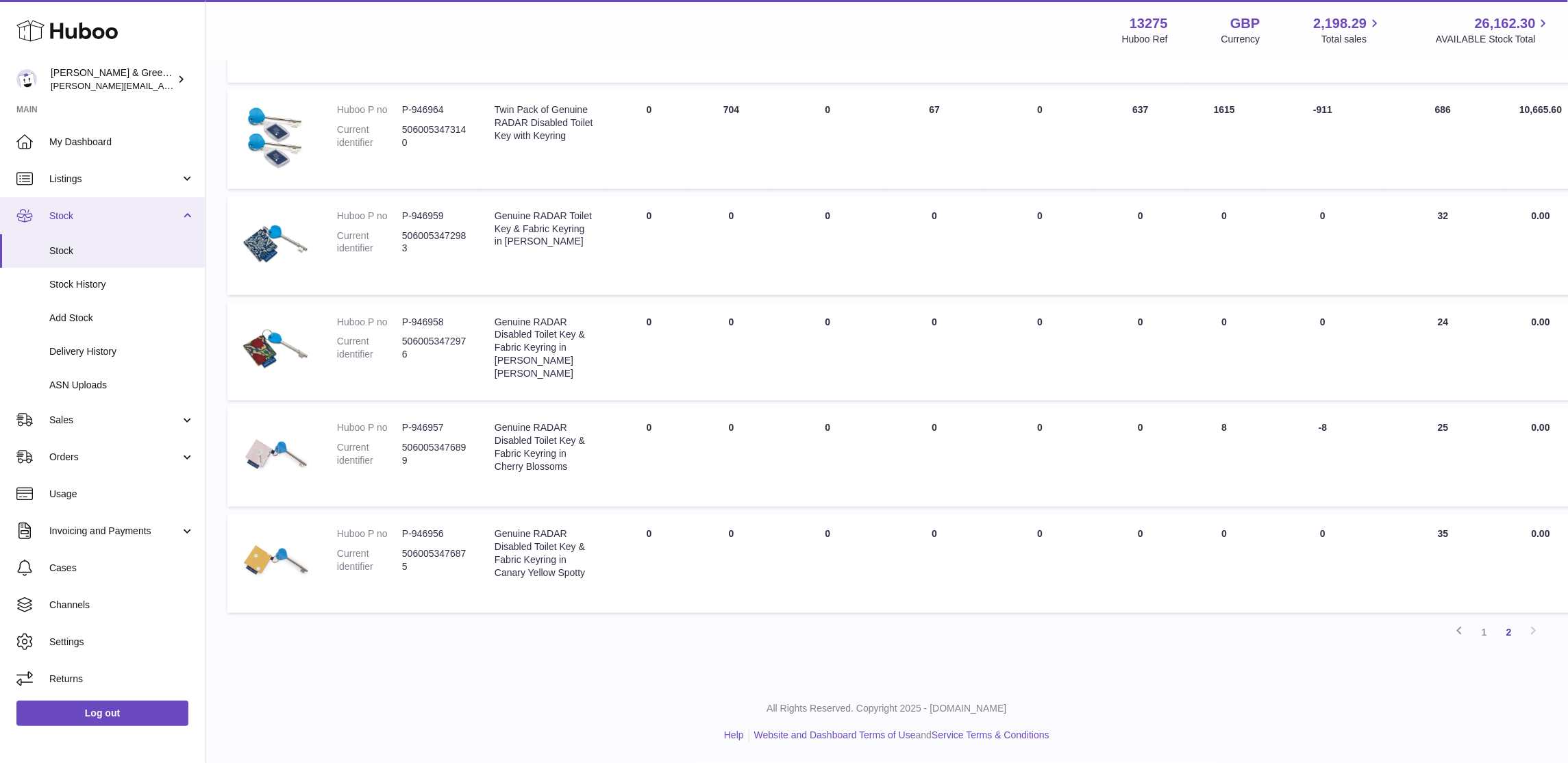
scroll to position [523, 0]
drag, startPoint x: 135, startPoint y: 418, endPoint x: 137, endPoint y: 430, distance: 12.2
click at [135, 418] on span "Sales" at bounding box center [115, 420] width 131 height 13
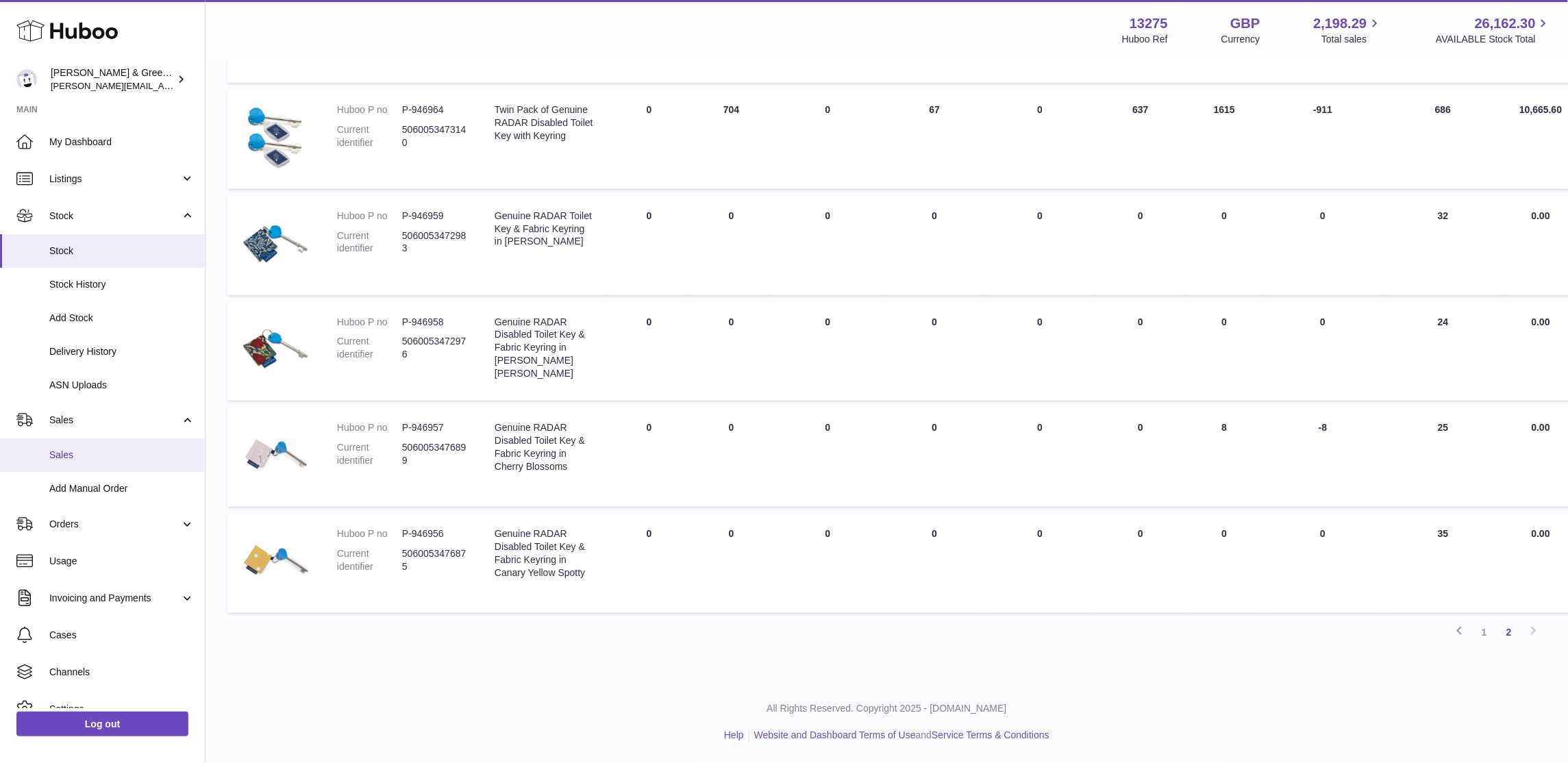
click at [146, 455] on span "Sales" at bounding box center [122, 455] width 146 height 13
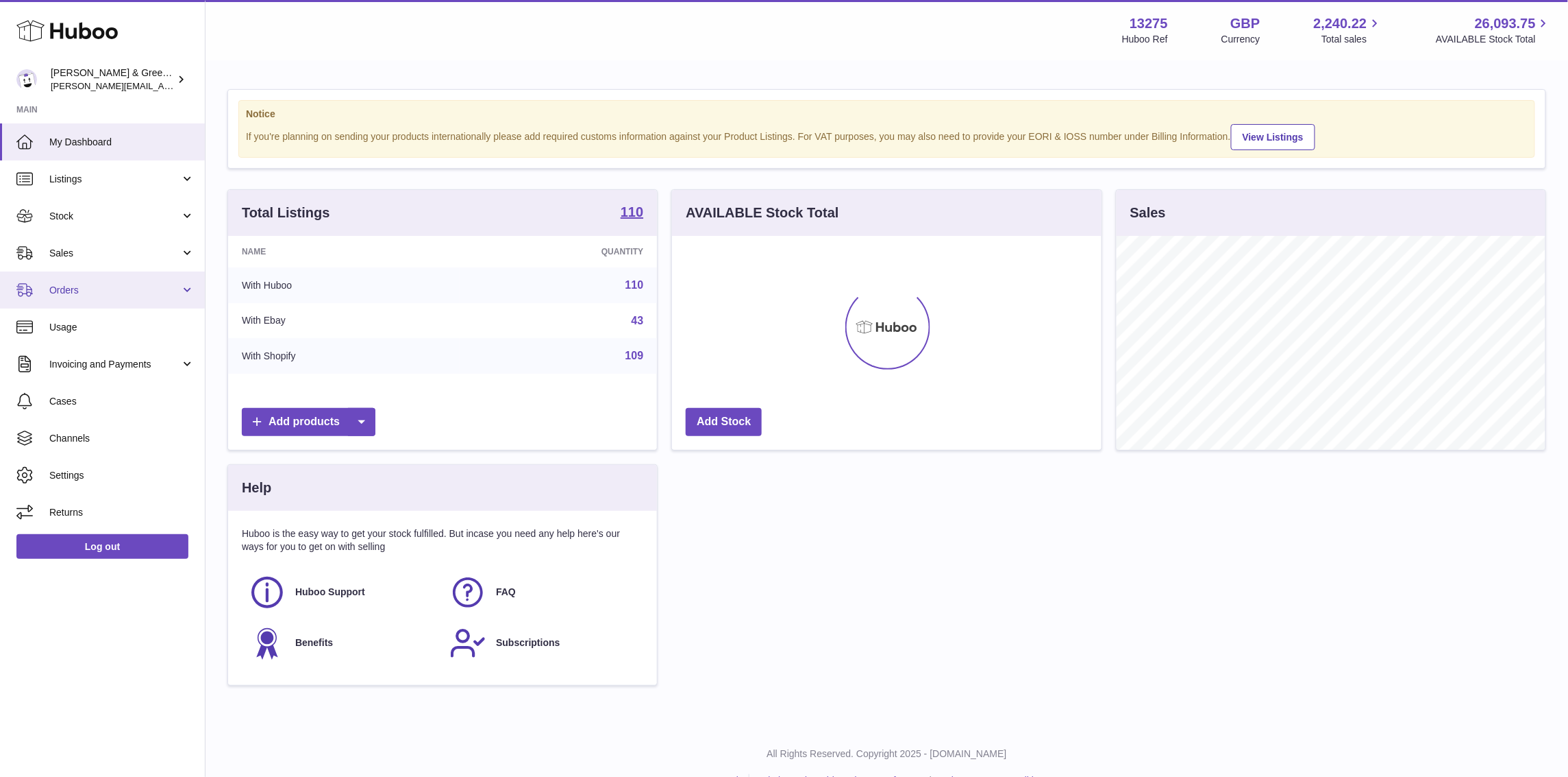
scroll to position [213, 429]
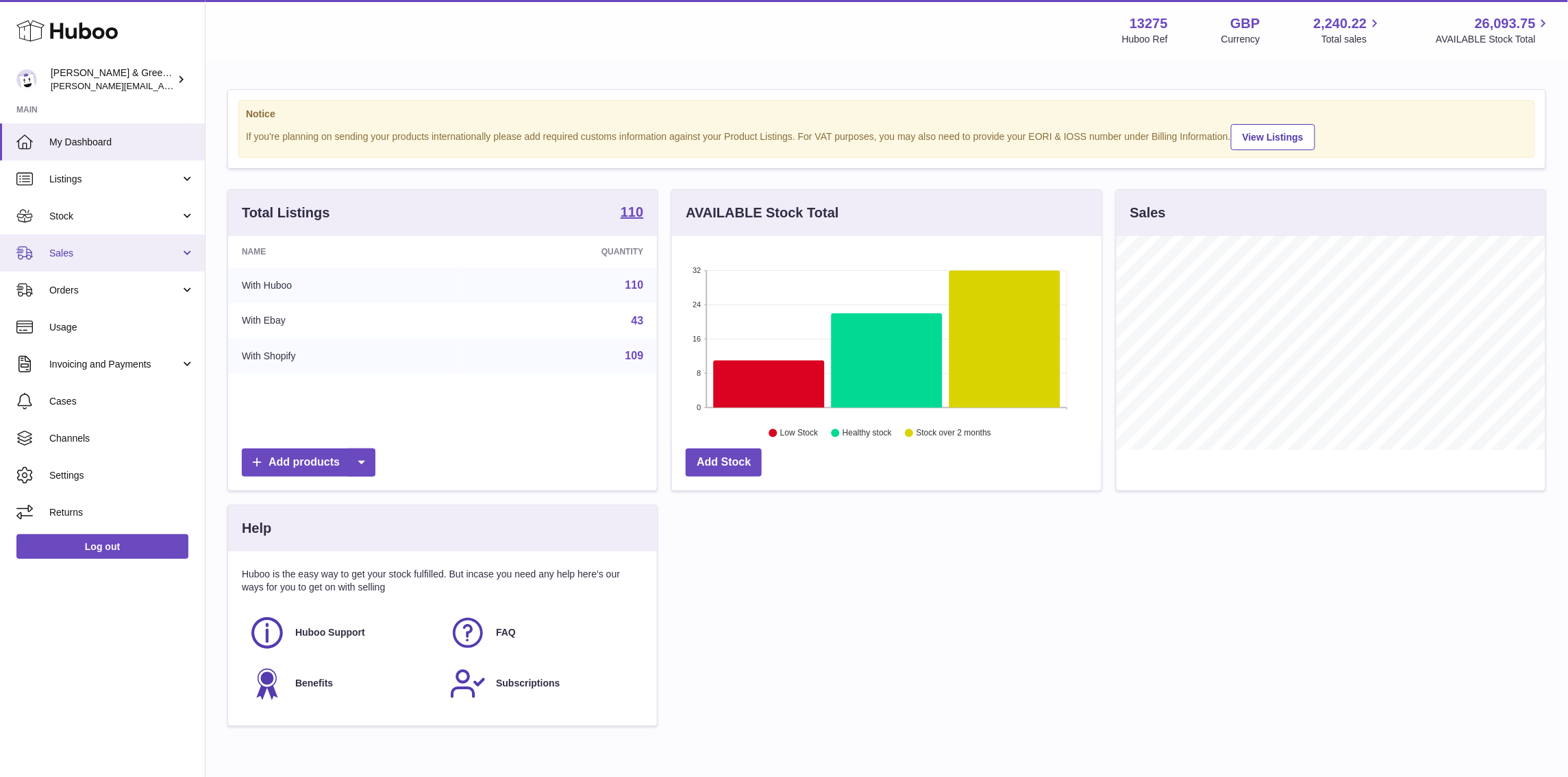
click at [148, 254] on span "Sales" at bounding box center [115, 253] width 131 height 13
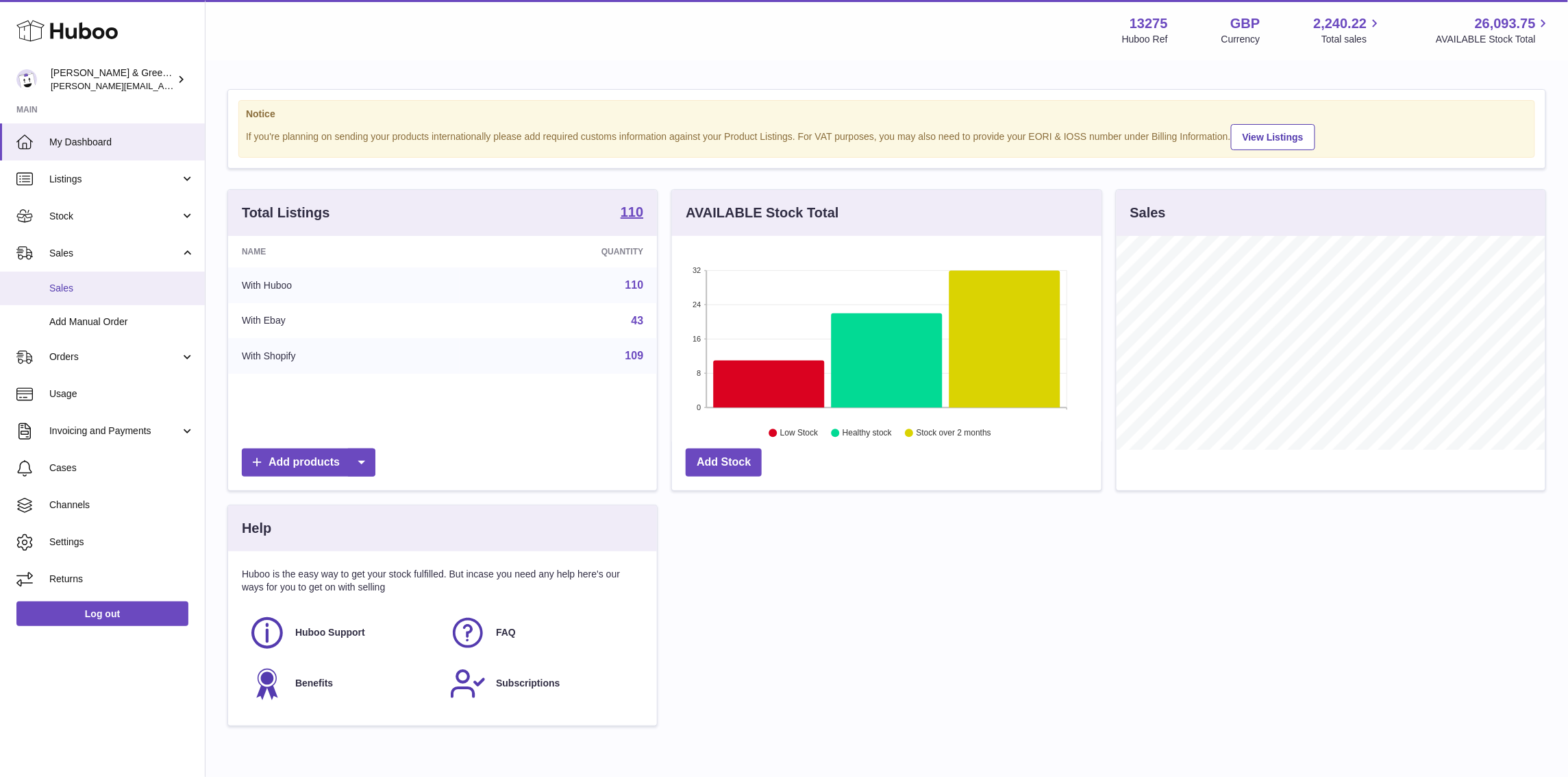
click at [139, 278] on link "Sales" at bounding box center [102, 288] width 205 height 34
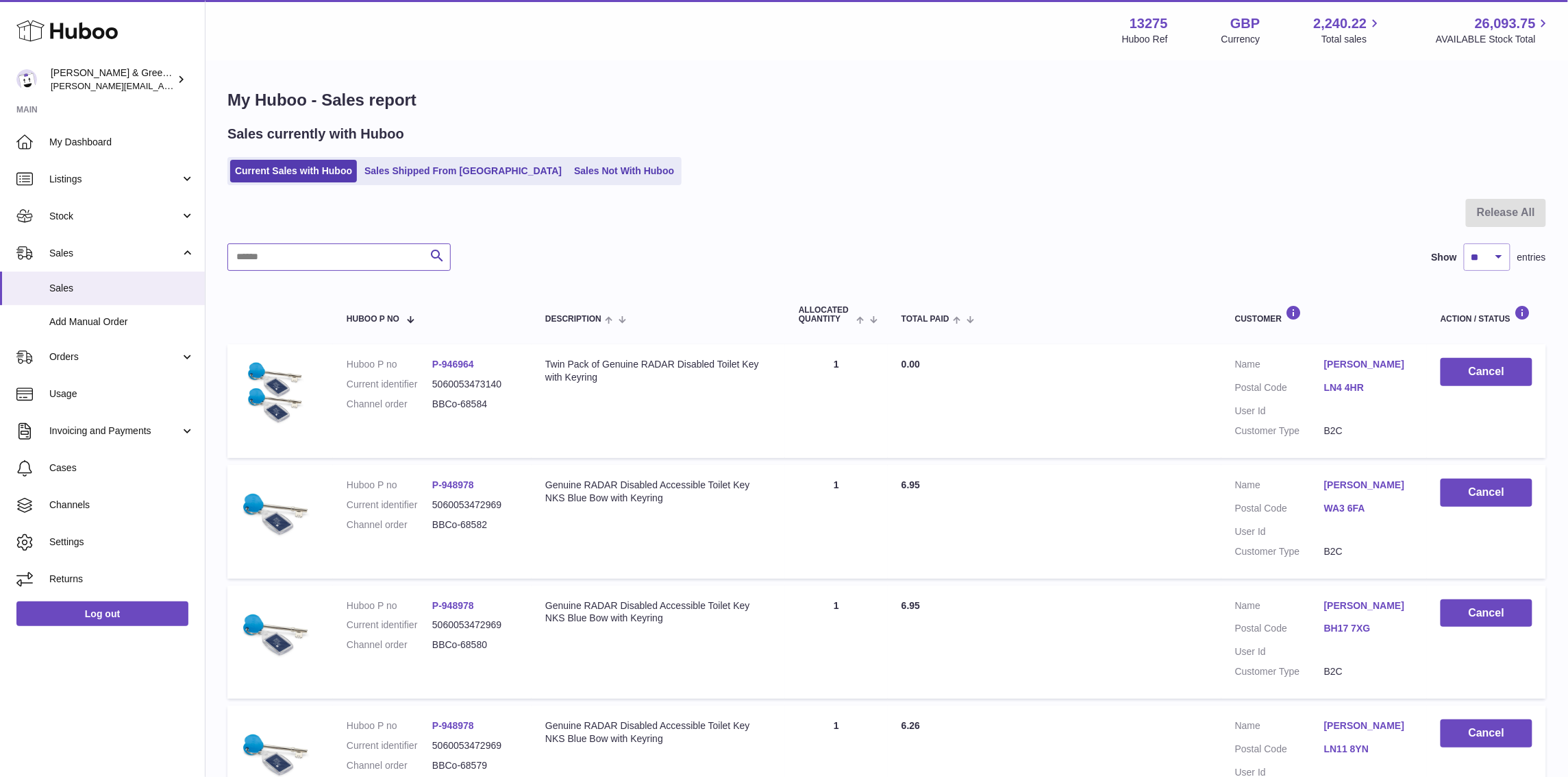
click at [378, 257] on input "text" at bounding box center [339, 257] width 224 height 27
paste input "**********"
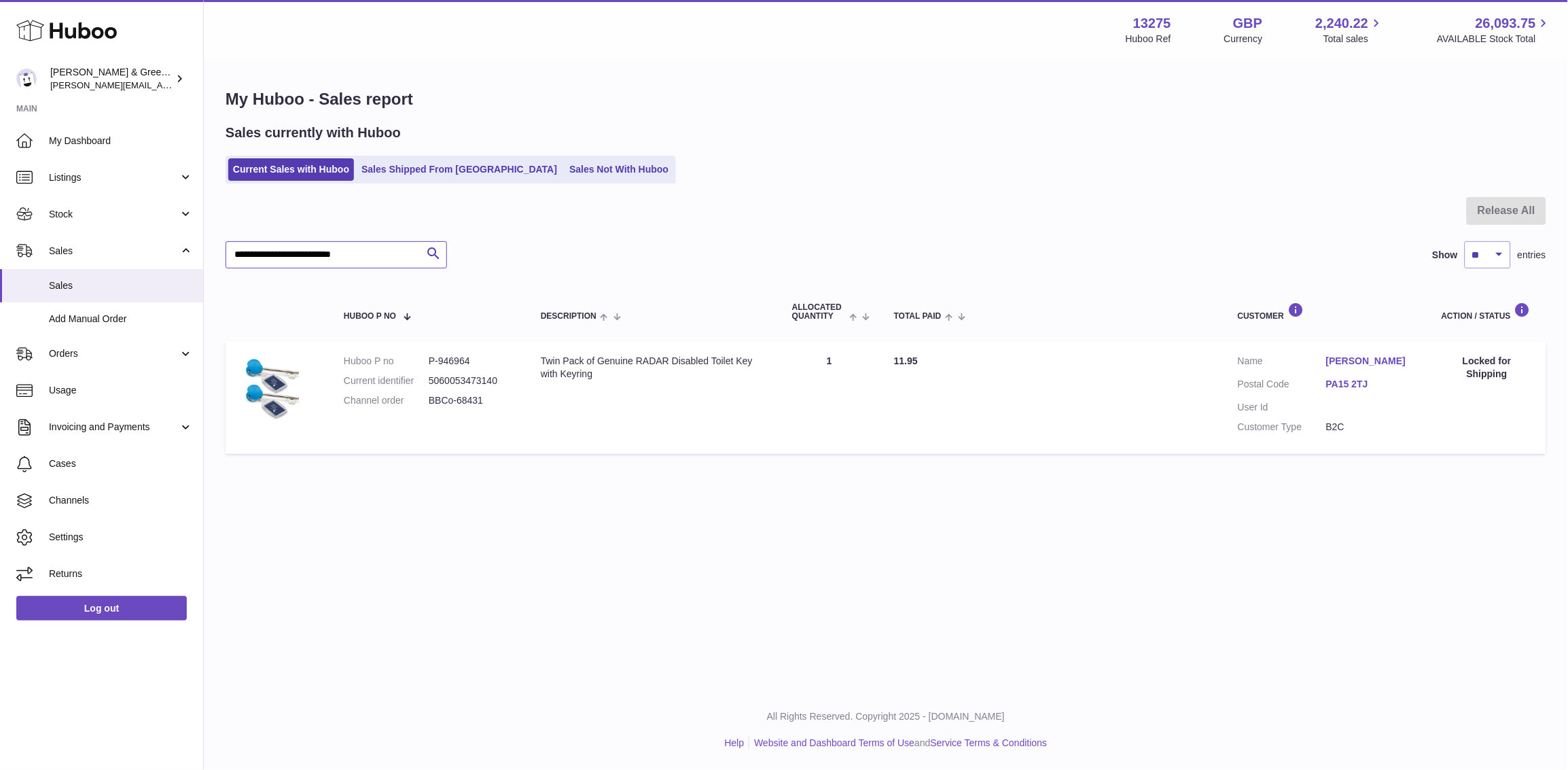
type input "**********"
drag, startPoint x: 502, startPoint y: 396, endPoint x: 422, endPoint y: 395, distance: 80.0
click at [422, 395] on dl "Huboo P no P-946964 Current identifier 5060053473140 Channel order BBCo-68431" at bounding box center [428, 384] width 170 height 60
copy dl "BBCo-68431"
